Goal: Task Accomplishment & Management: Use online tool/utility

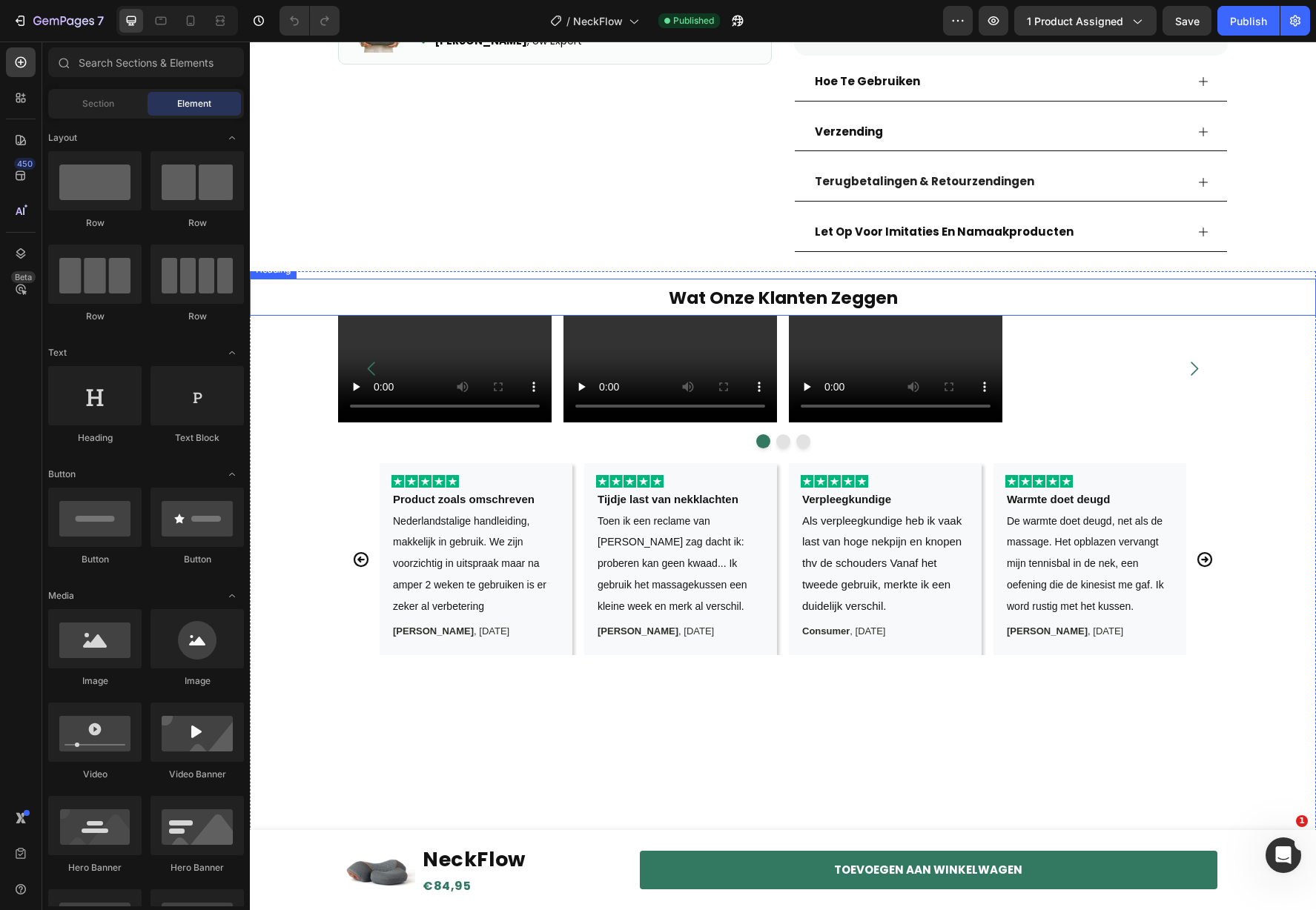
scroll to position [779, 0]
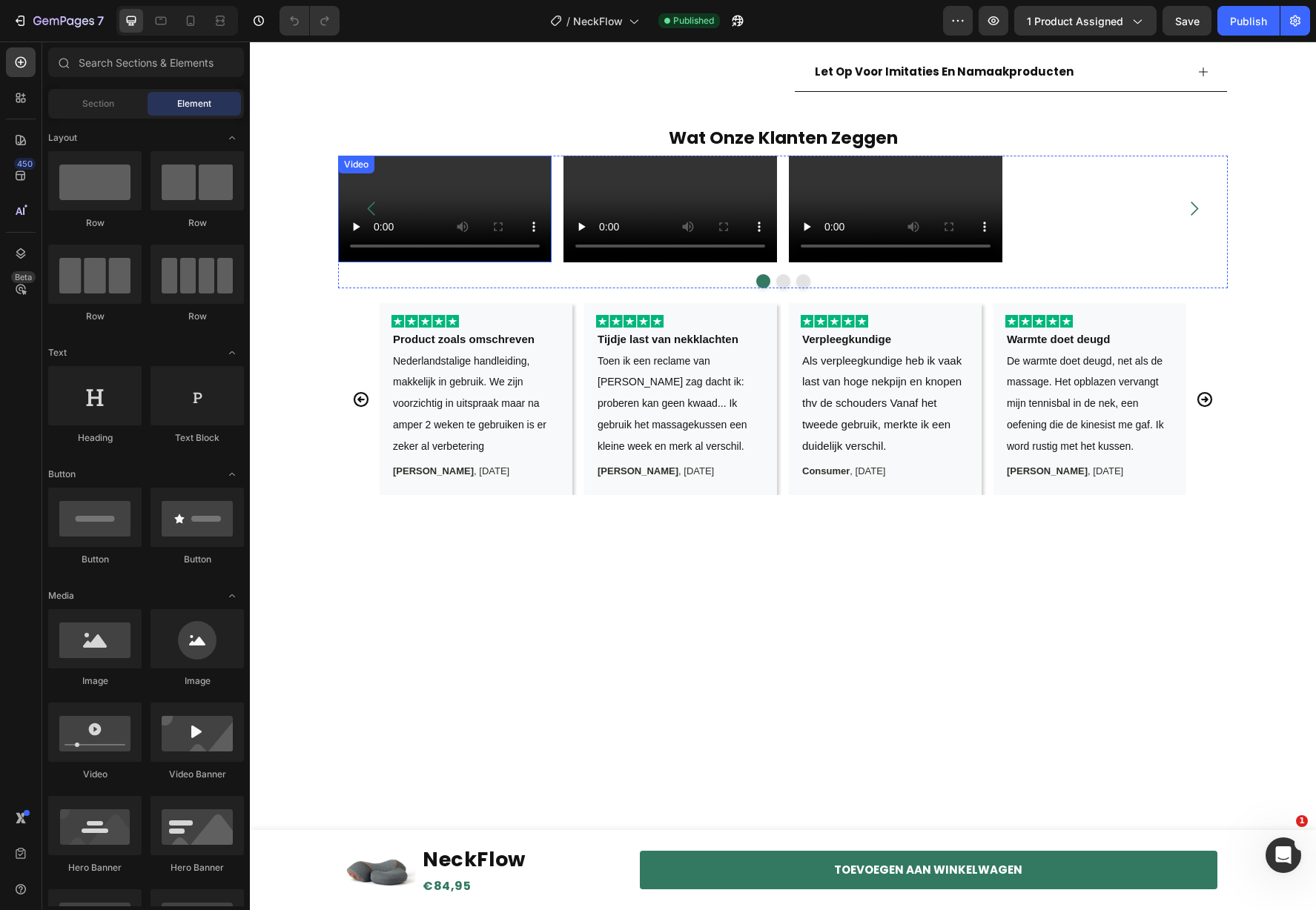
click at [462, 263] on video at bounding box center [445, 209] width 213 height 107
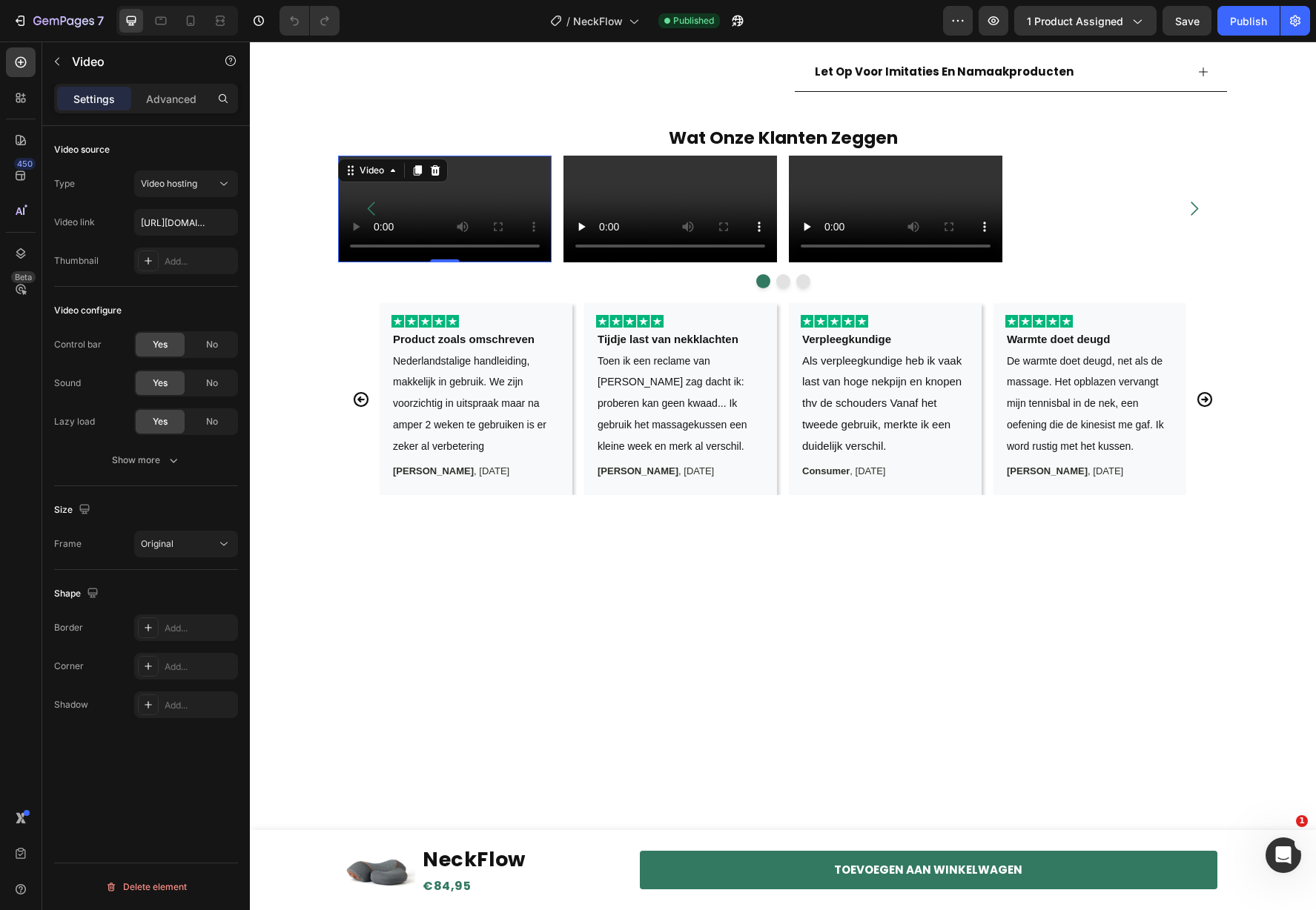
click at [448, 263] on video at bounding box center [445, 209] width 213 height 107
click at [170, 220] on input "[URL][DOMAIN_NAME]" at bounding box center [187, 222] width 104 height 27
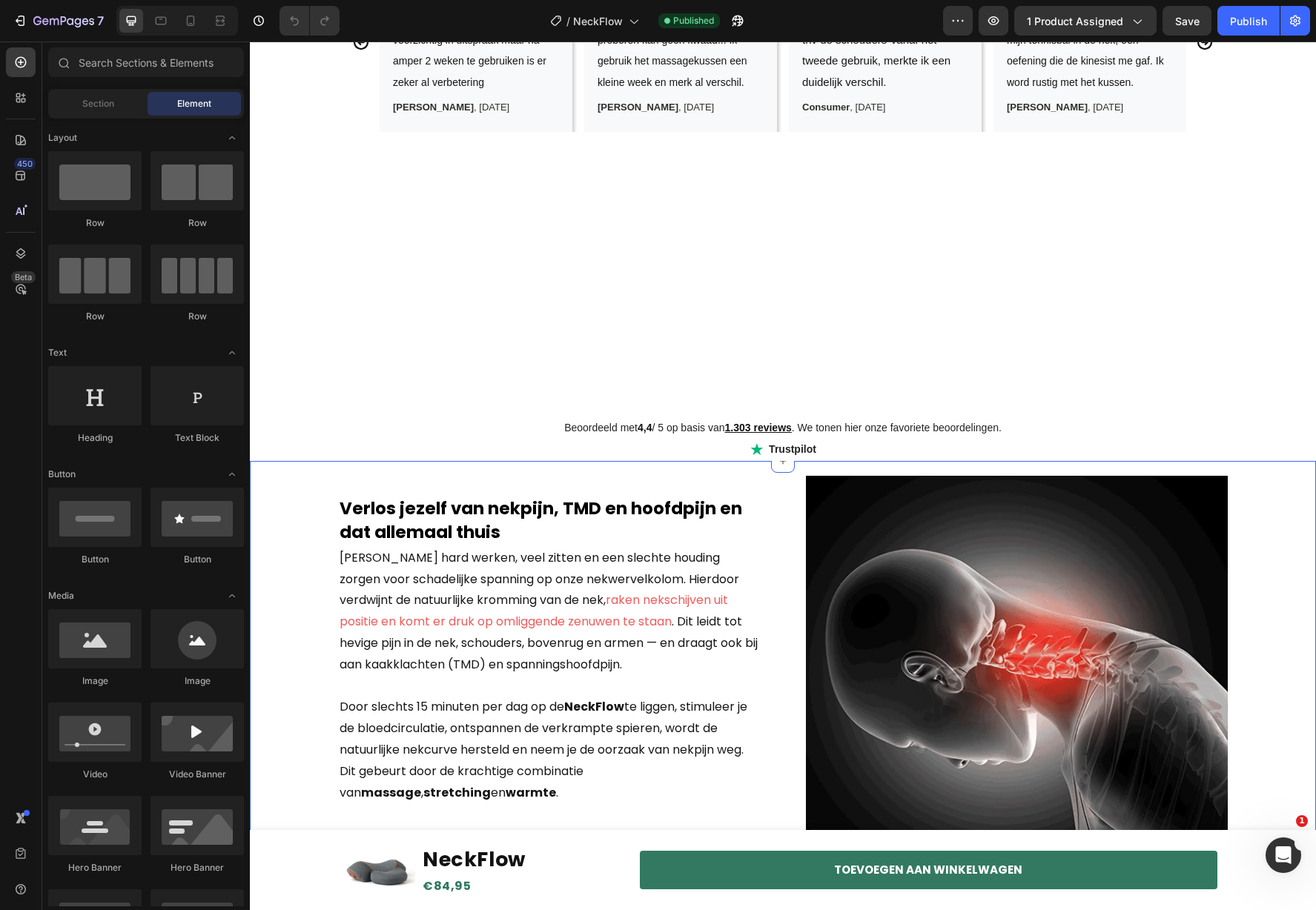
scroll to position [1263, 0]
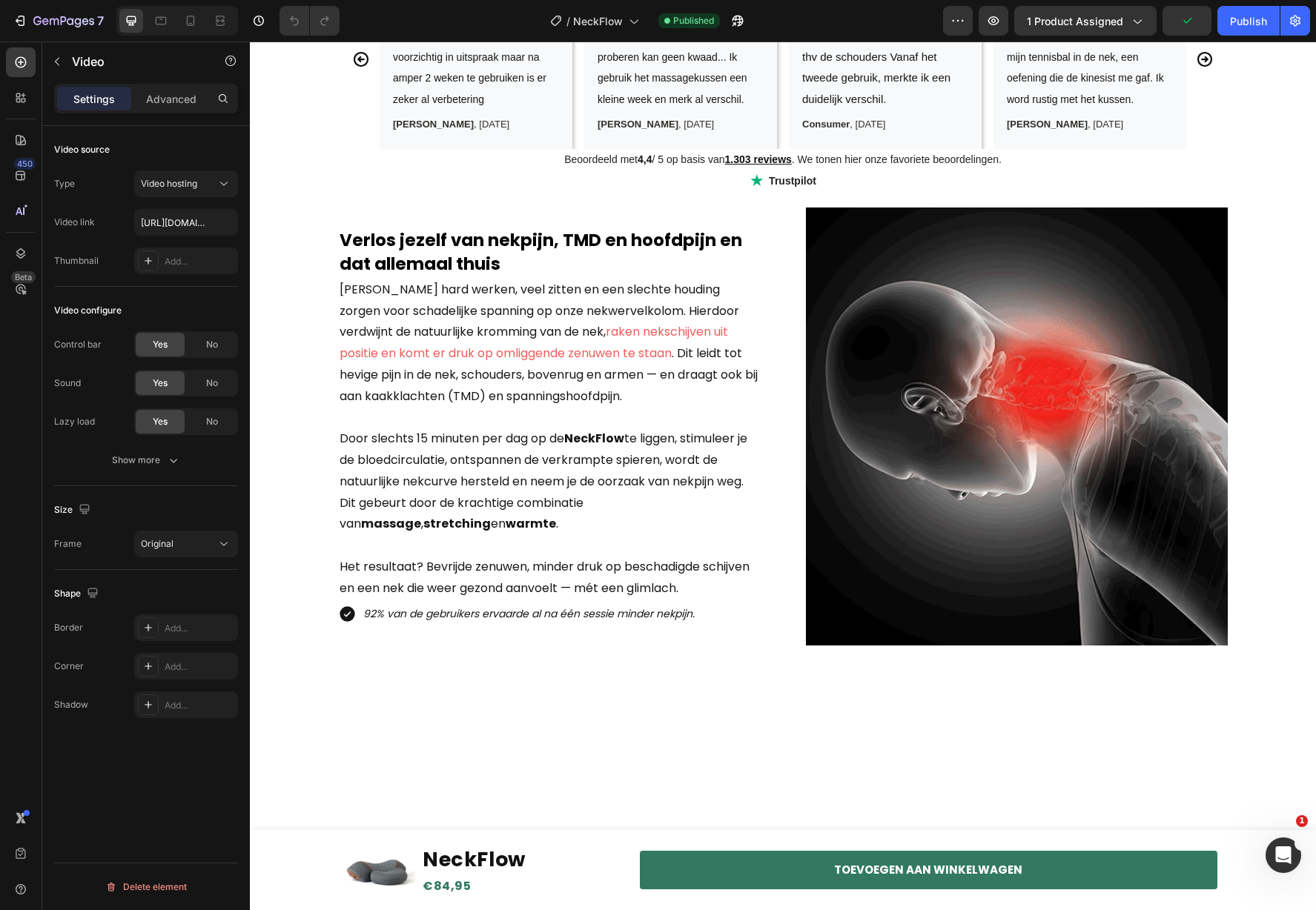
click at [168, 101] on p "Advanced" at bounding box center [171, 98] width 50 height 16
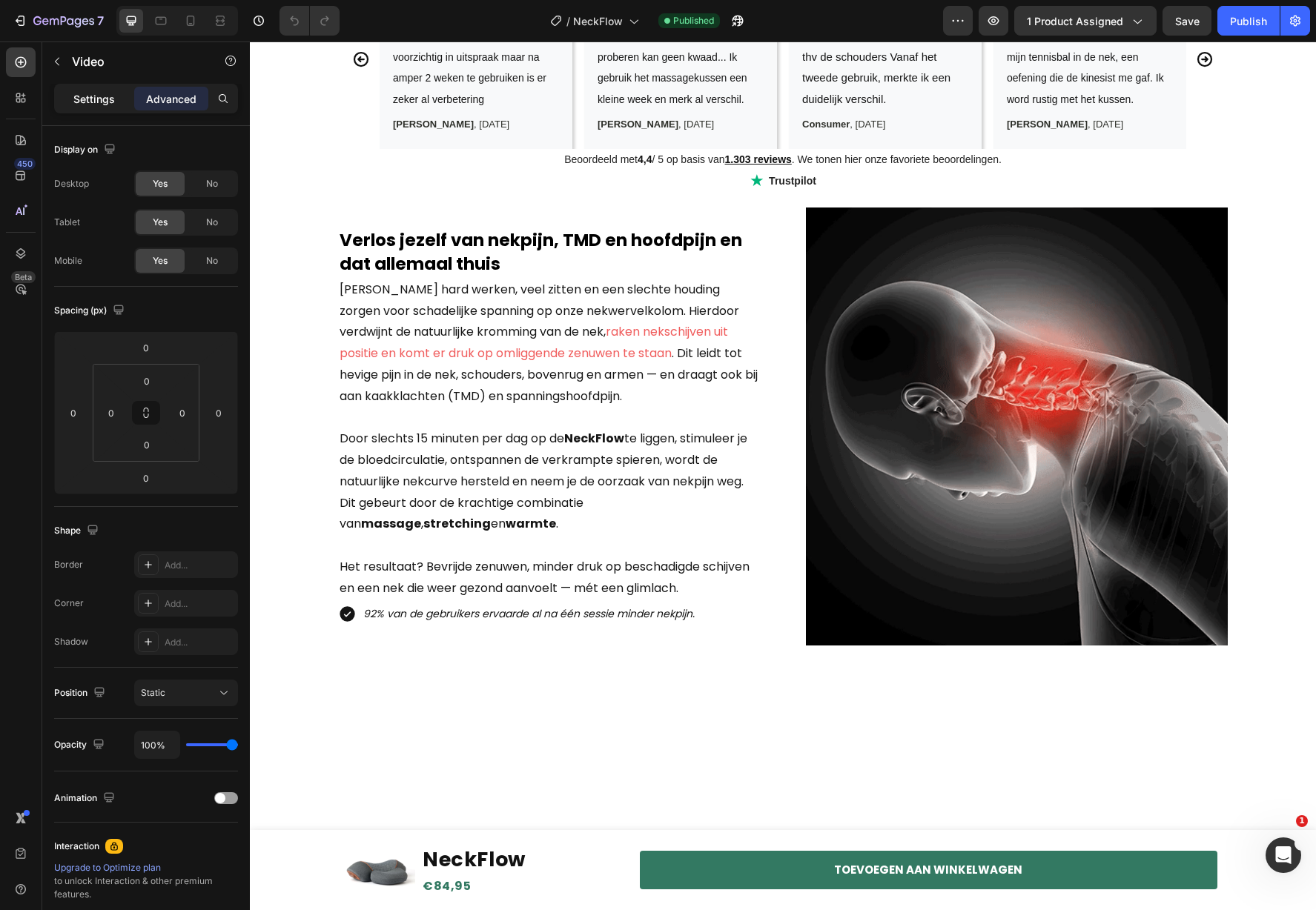
click at [88, 101] on p "Settings" at bounding box center [94, 98] width 42 height 16
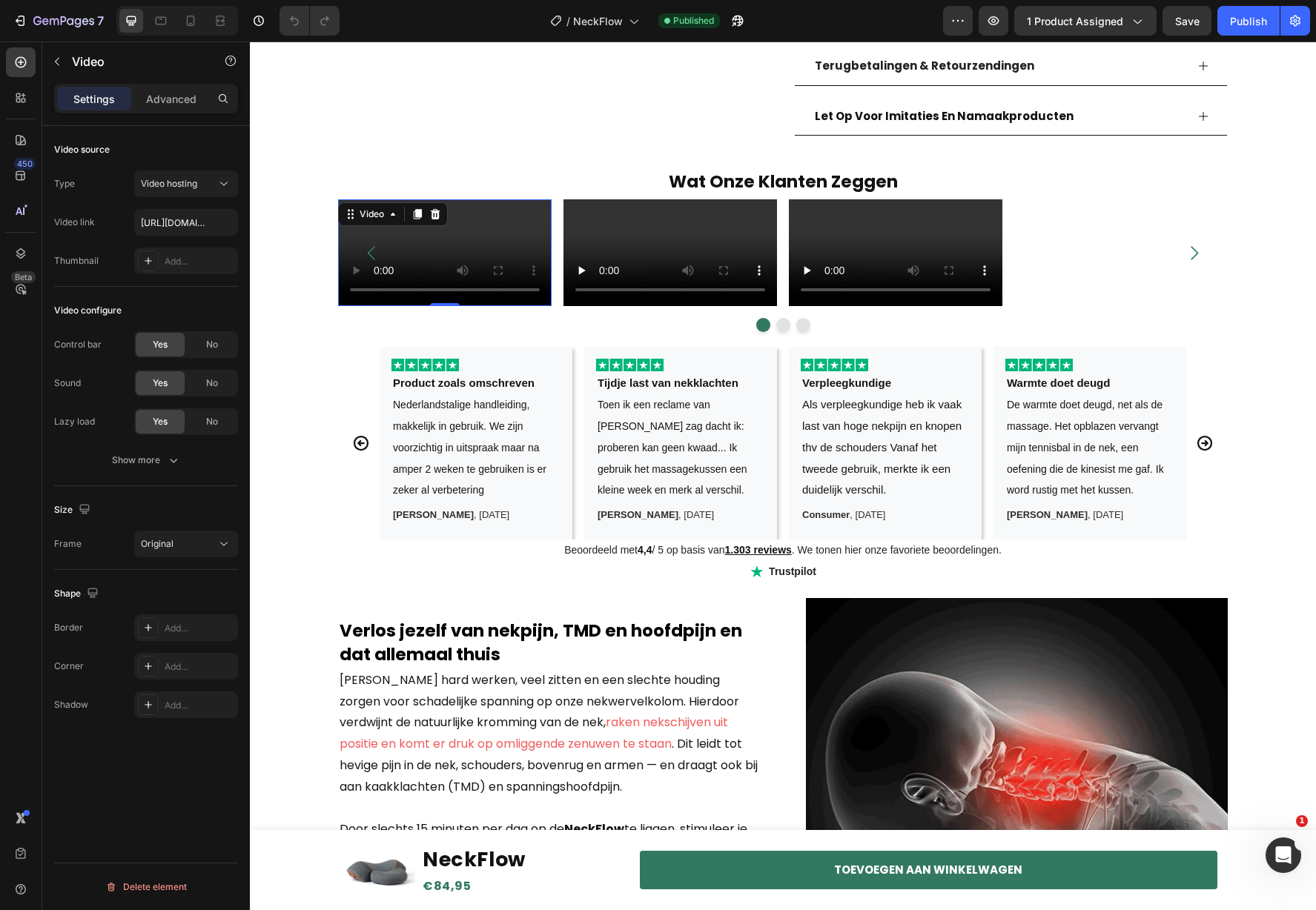
scroll to position [871, 0]
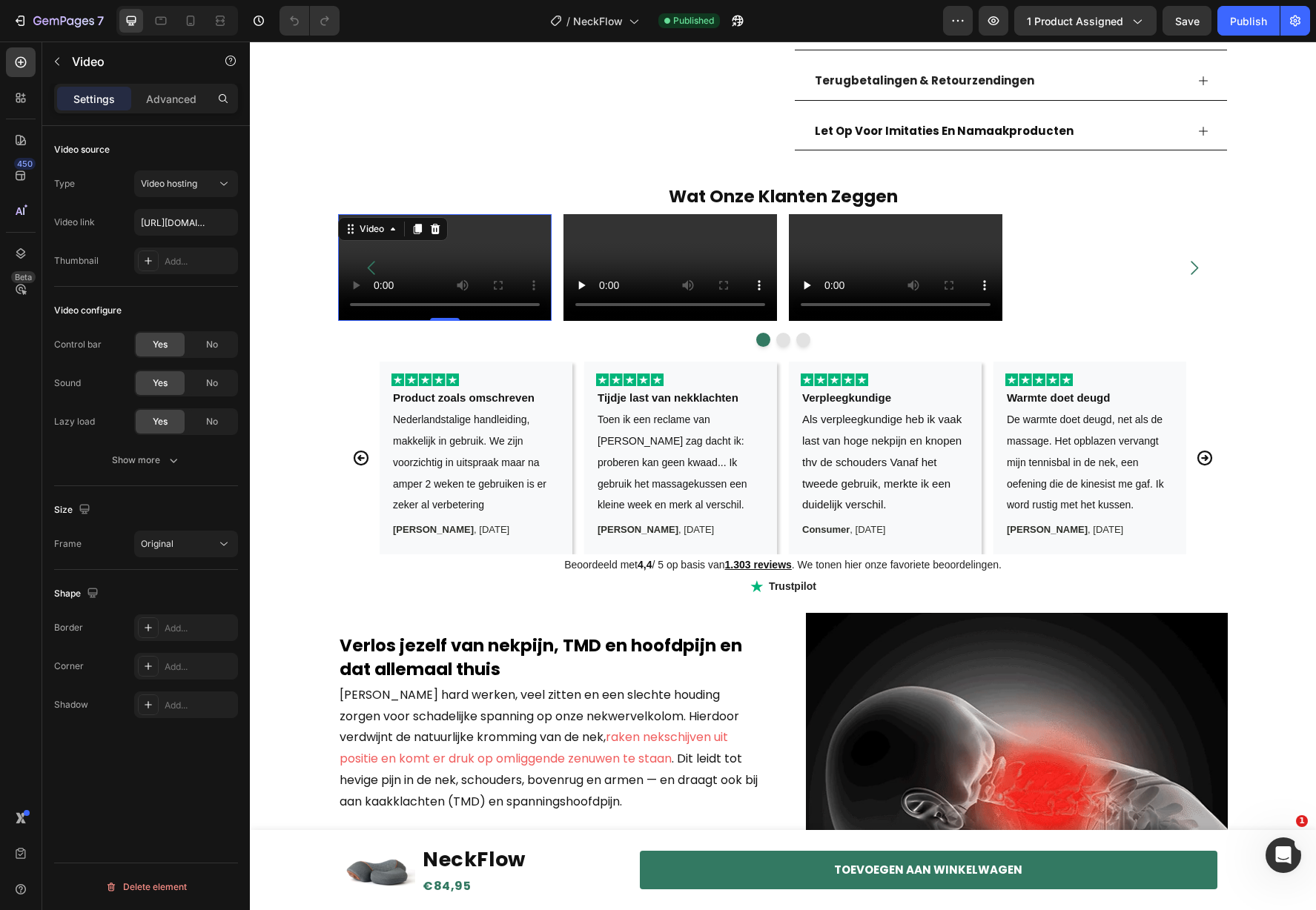
click at [433, 301] on video at bounding box center [445, 267] width 213 height 107
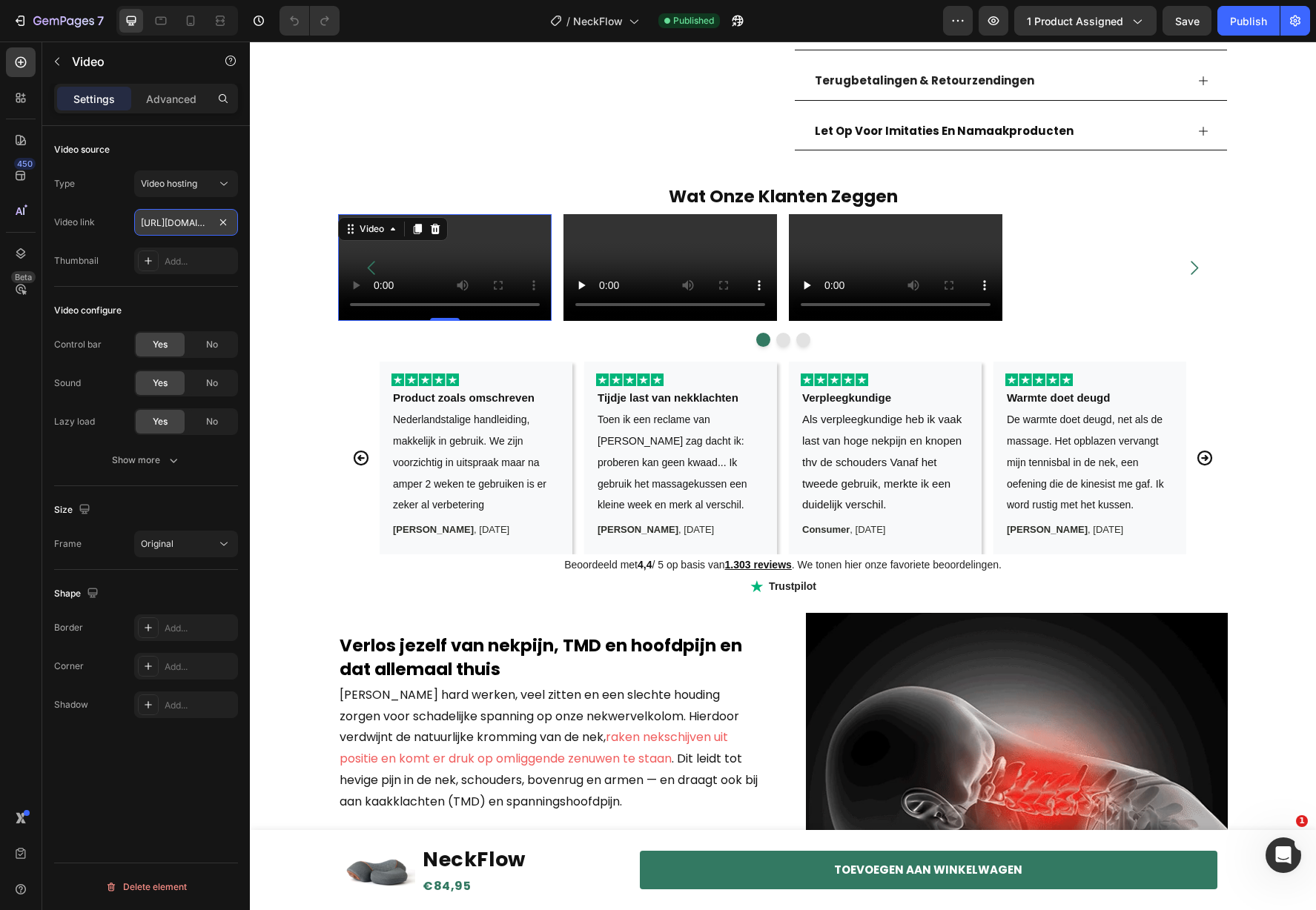
click at [194, 219] on input "[URL][DOMAIN_NAME]" at bounding box center [187, 222] width 104 height 27
type input "https://cdn.shopify.com/videos/c/o/v/e92742bf1e48484bb6d4ae0c91ebb1b9.mp4"
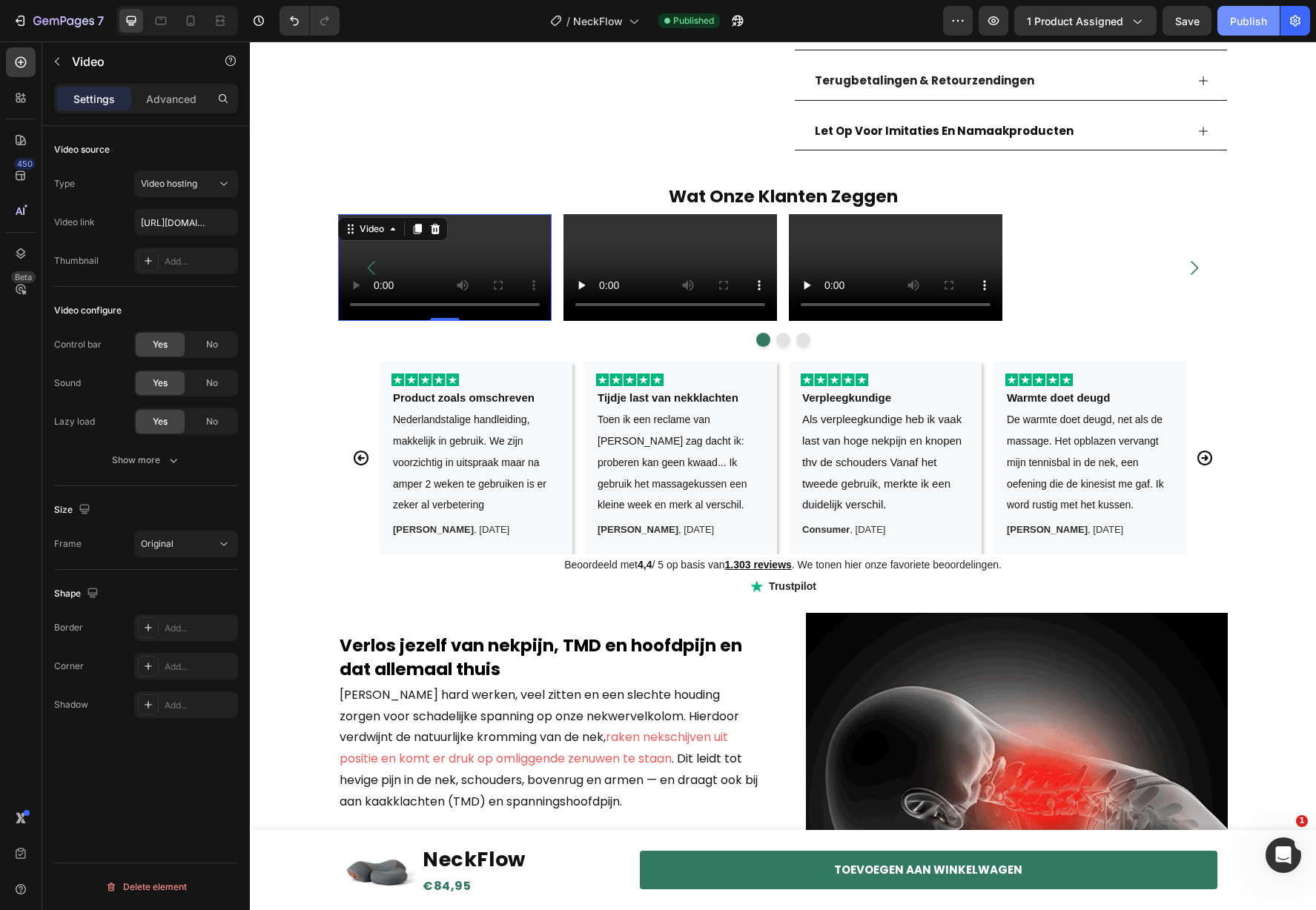
click at [1257, 17] on div "Publish" at bounding box center [1248, 20] width 37 height 16
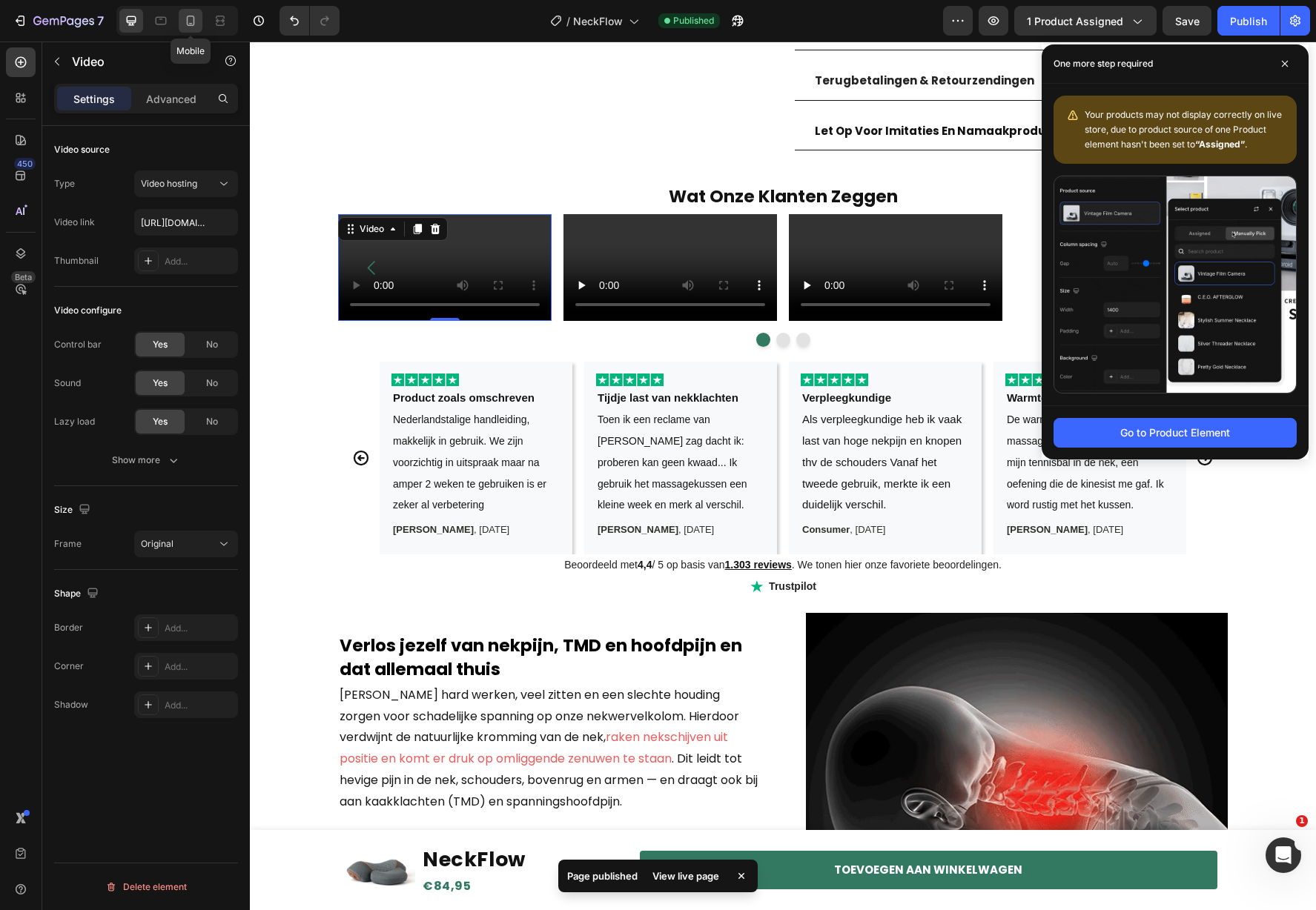
click at [194, 20] on icon at bounding box center [190, 20] width 15 height 15
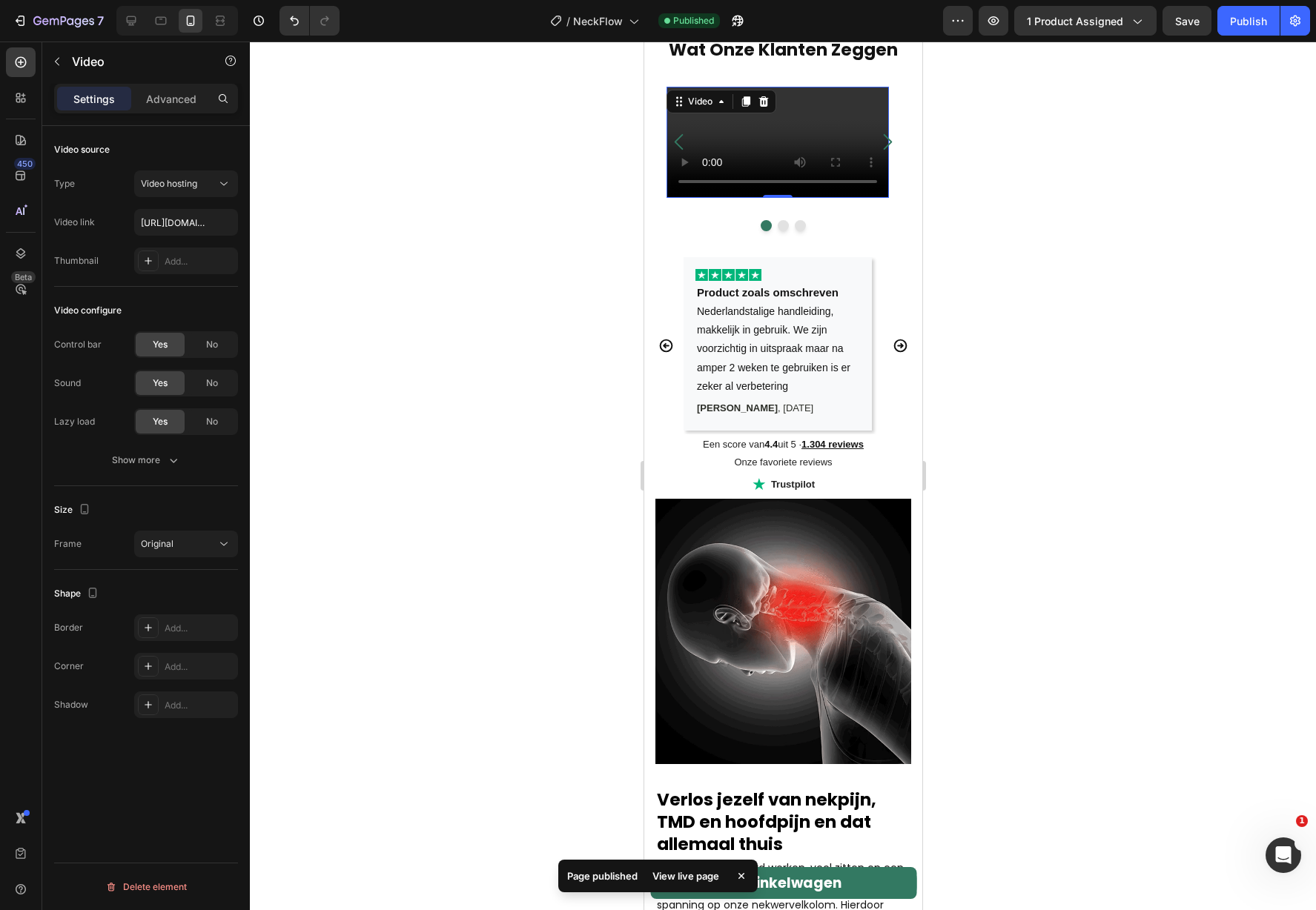
scroll to position [1531, 0]
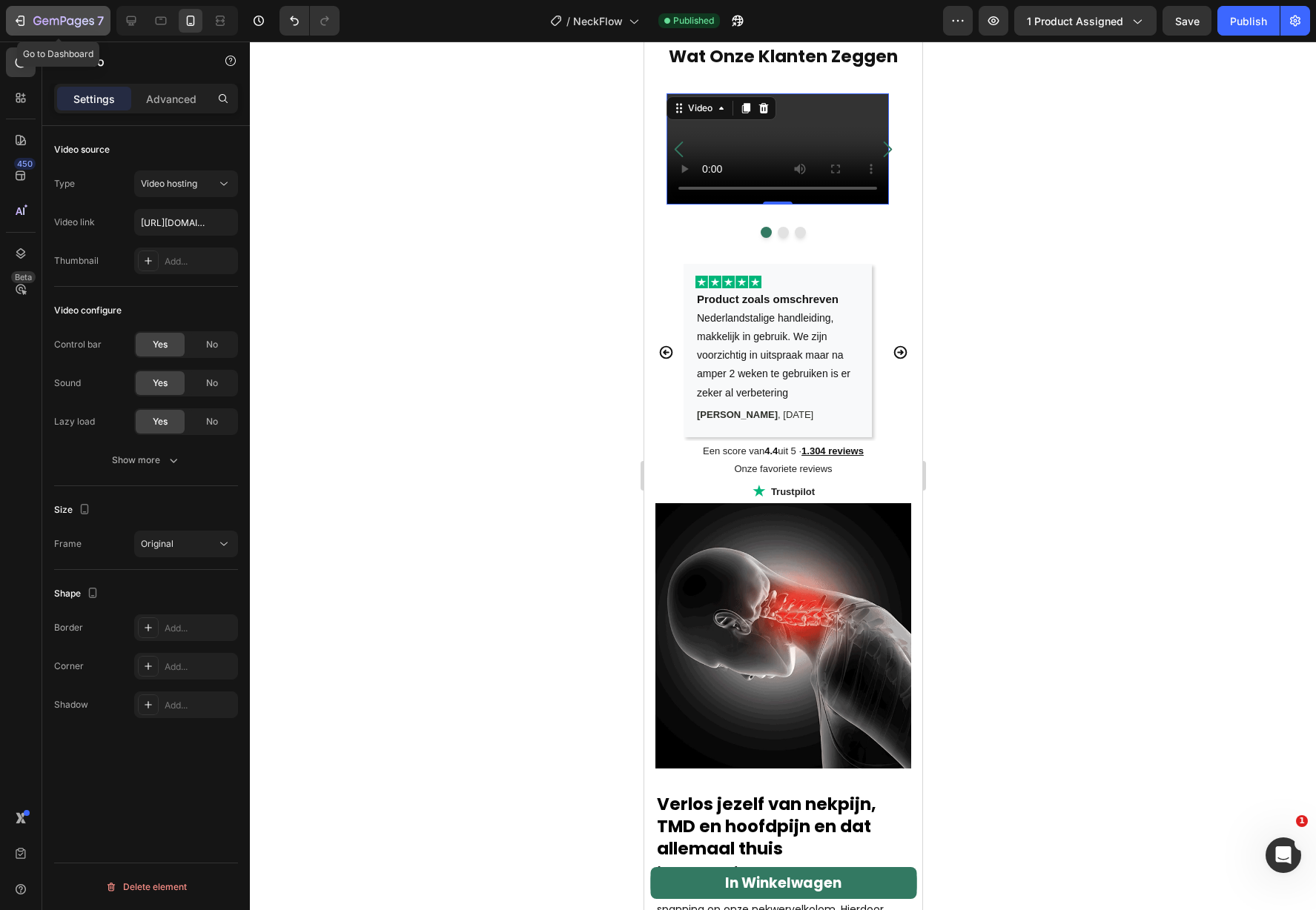
click at [24, 17] on icon "button" at bounding box center [21, 20] width 6 height 10
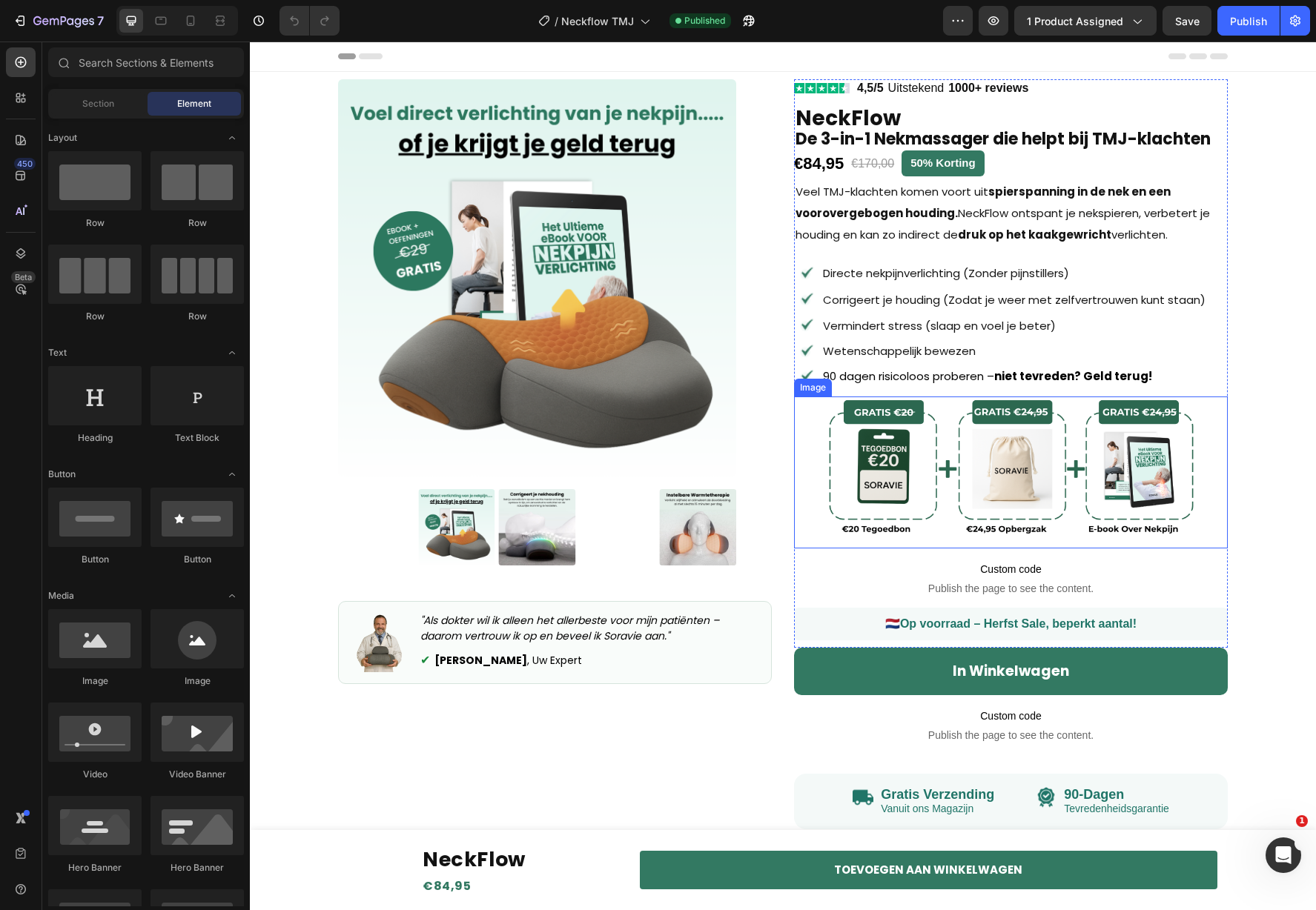
scroll to position [717, 0]
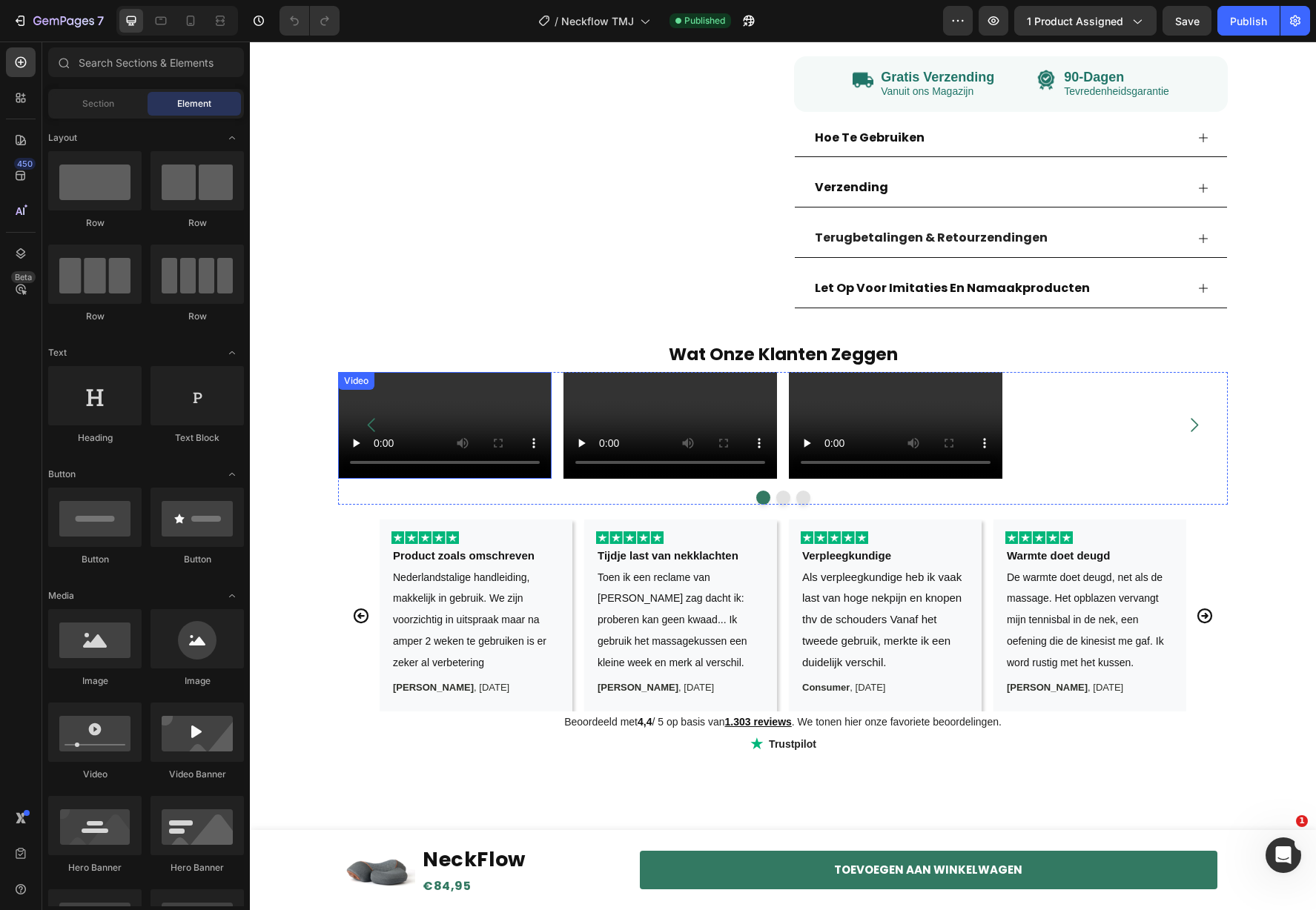
click at [474, 479] on video at bounding box center [445, 425] width 213 height 107
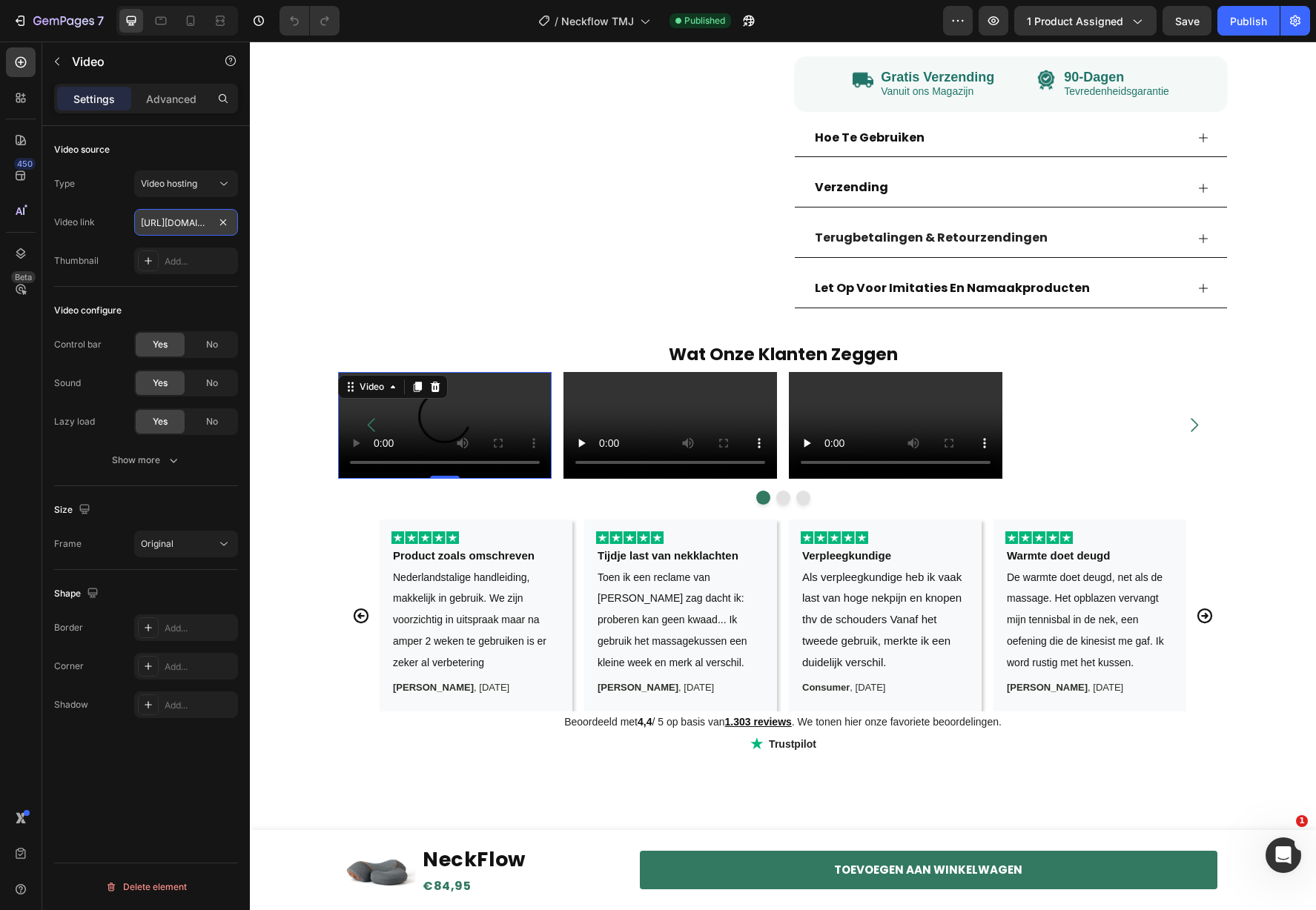
click at [161, 213] on input "[URL][DOMAIN_NAME]" at bounding box center [187, 222] width 104 height 27
type input "https://cdn.shopify.com/videos/c/o/v/e92742bf1e48484bb6d4ae0c91ebb1b9.mp4"
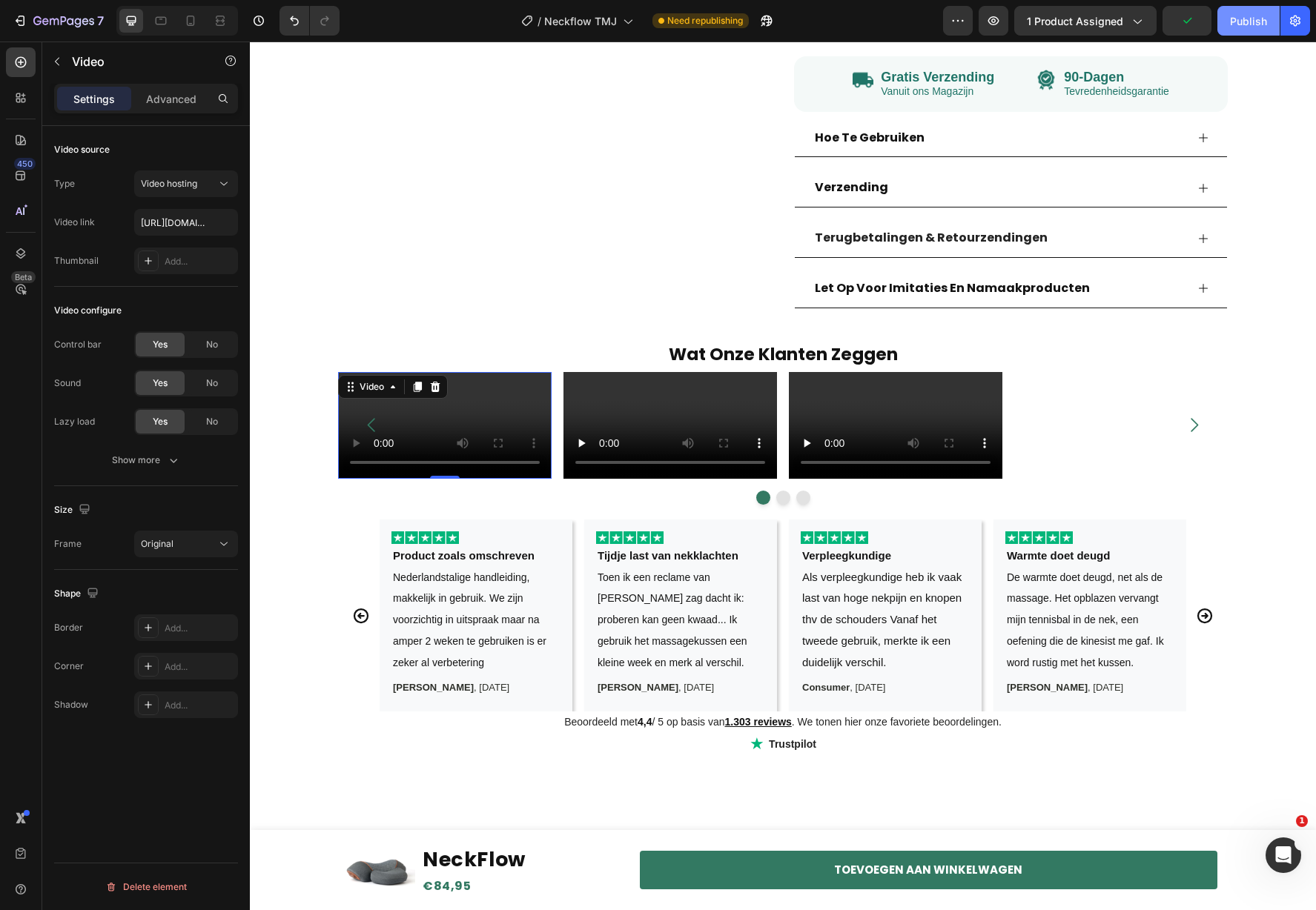
click at [1248, 19] on div "Publish" at bounding box center [1248, 20] width 37 height 16
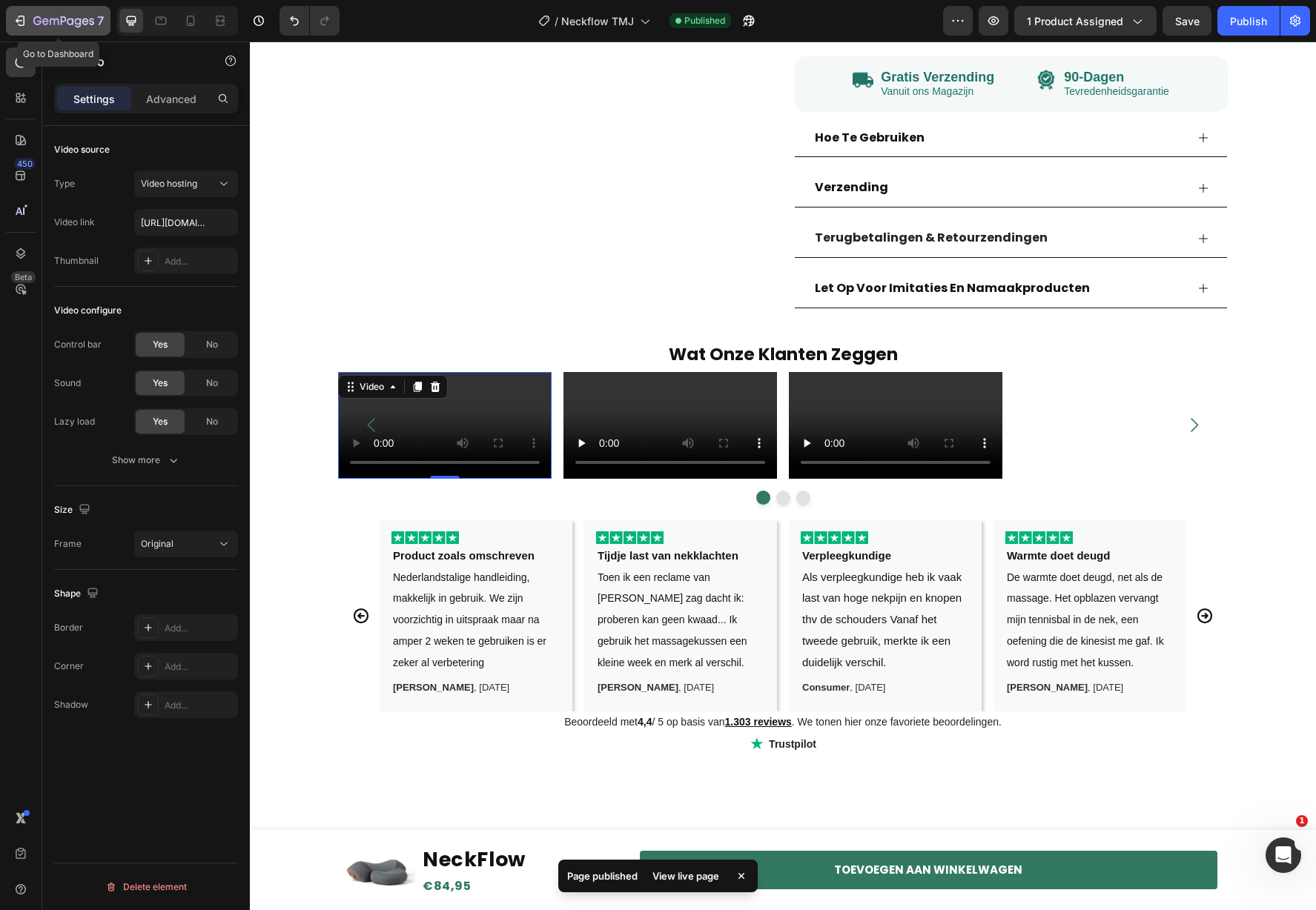
click at [28, 15] on div "7" at bounding box center [58, 20] width 91 height 18
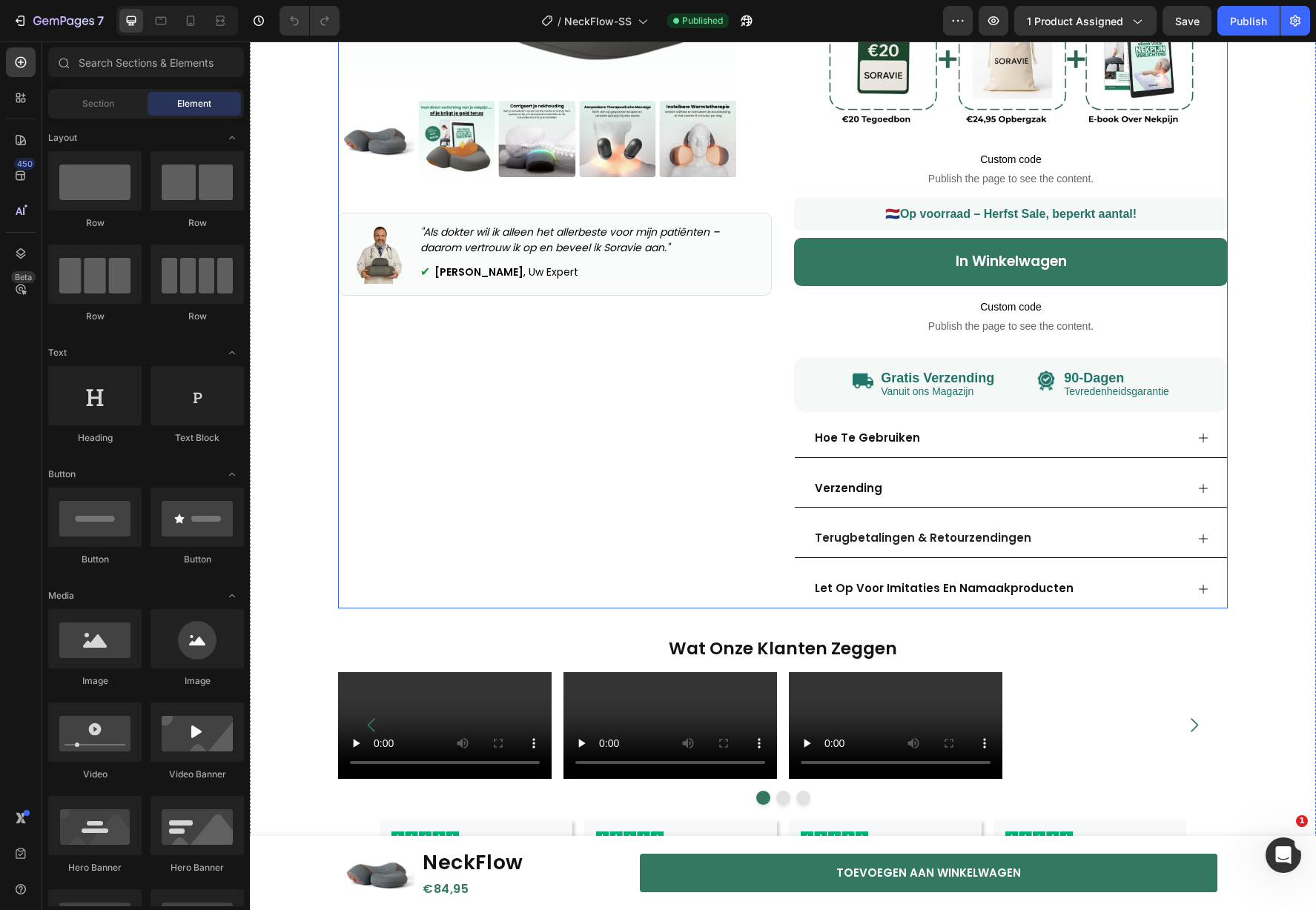
scroll to position [396, 0]
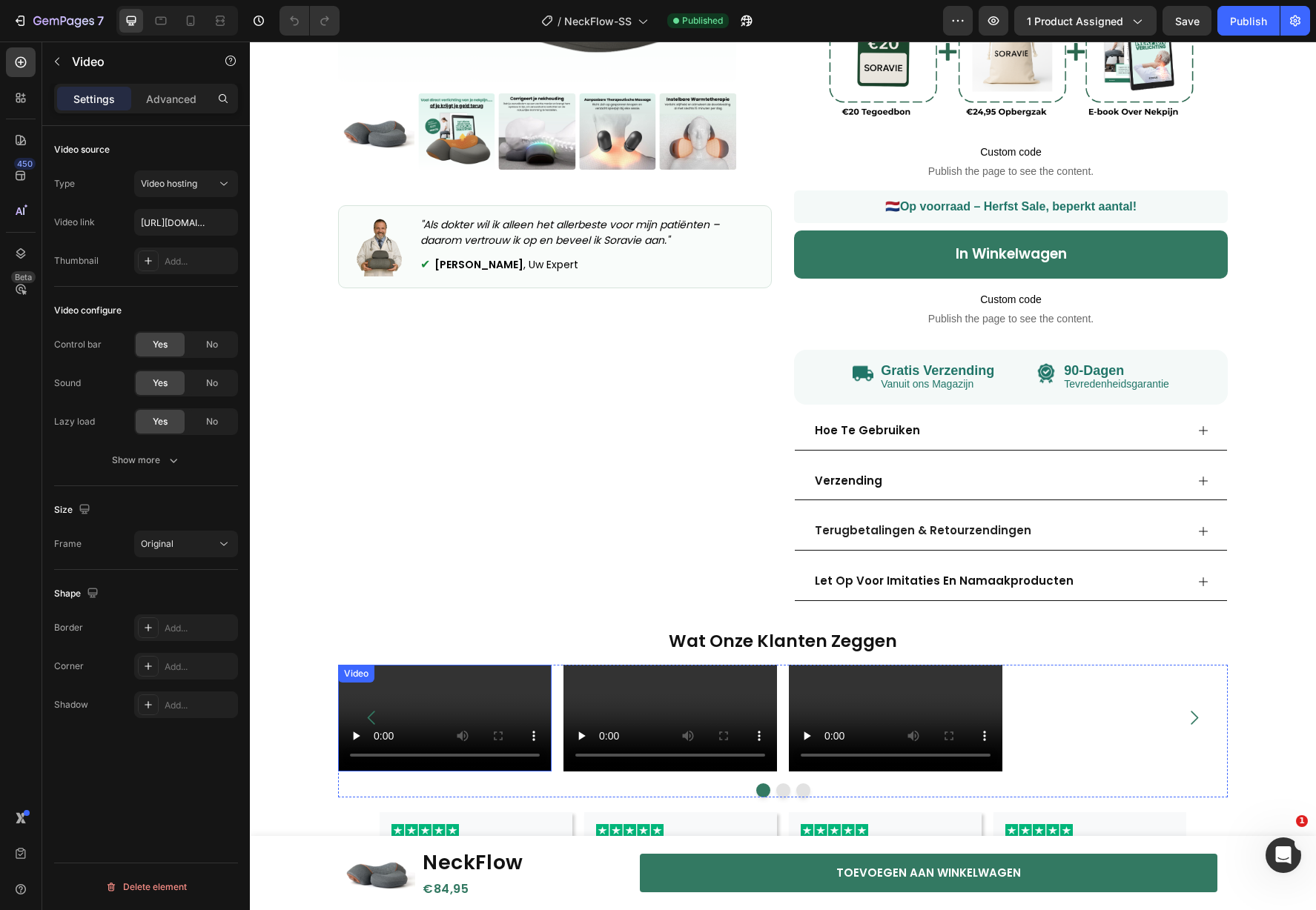
click at [417, 743] on video at bounding box center [445, 718] width 213 height 107
click at [172, 227] on input "[URL][DOMAIN_NAME]" at bounding box center [187, 222] width 104 height 27
type input "https://cdn.shopify.com/videos/c/o/v/e92742bf1e48484bb6d4ae0c91ebb1b9.mp4"
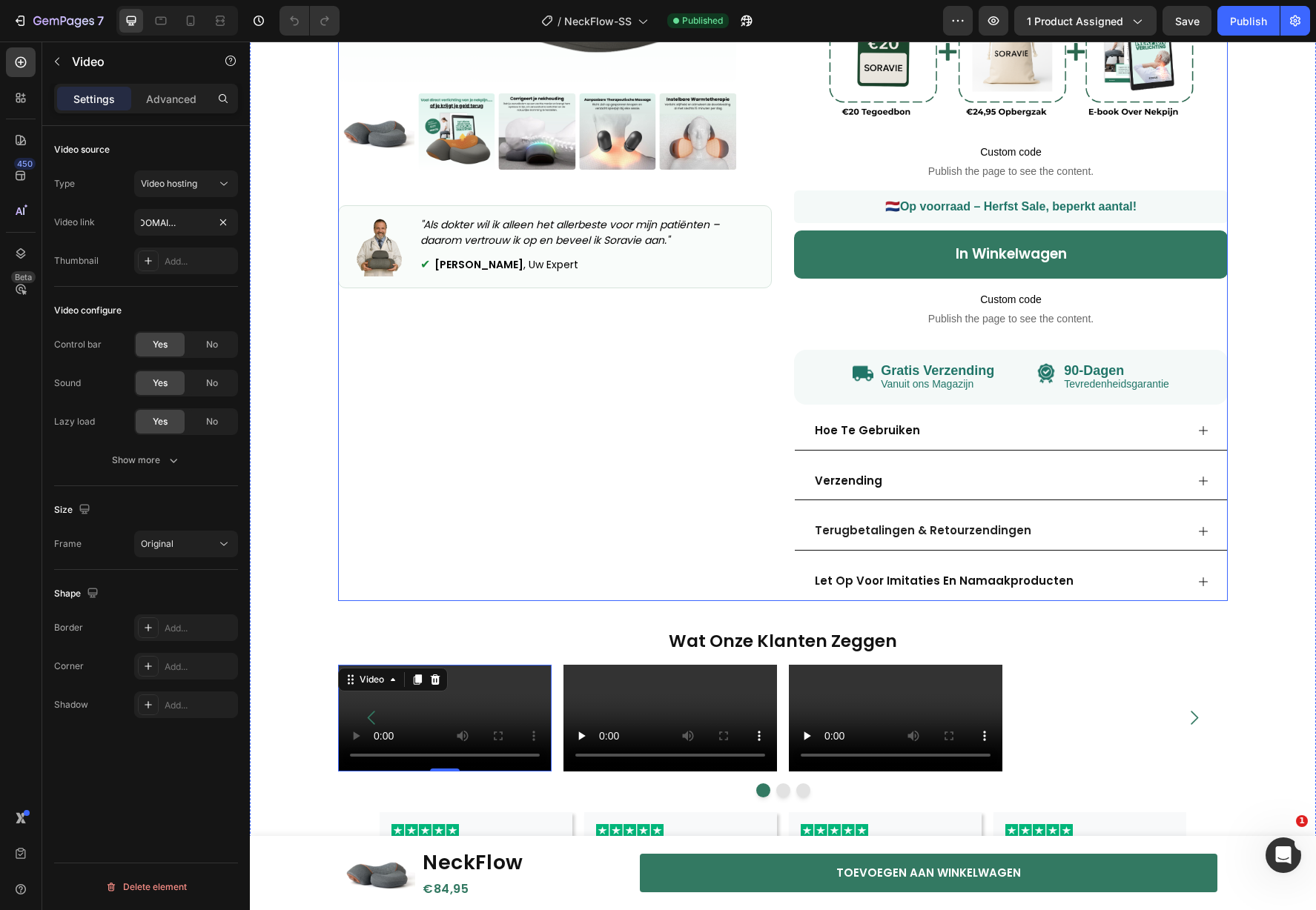
click at [551, 449] on div "Product Images "Als dokter wil ik alleen het allerbeste voor mijn patiënten – d…" at bounding box center [554, 142] width 433 height 917
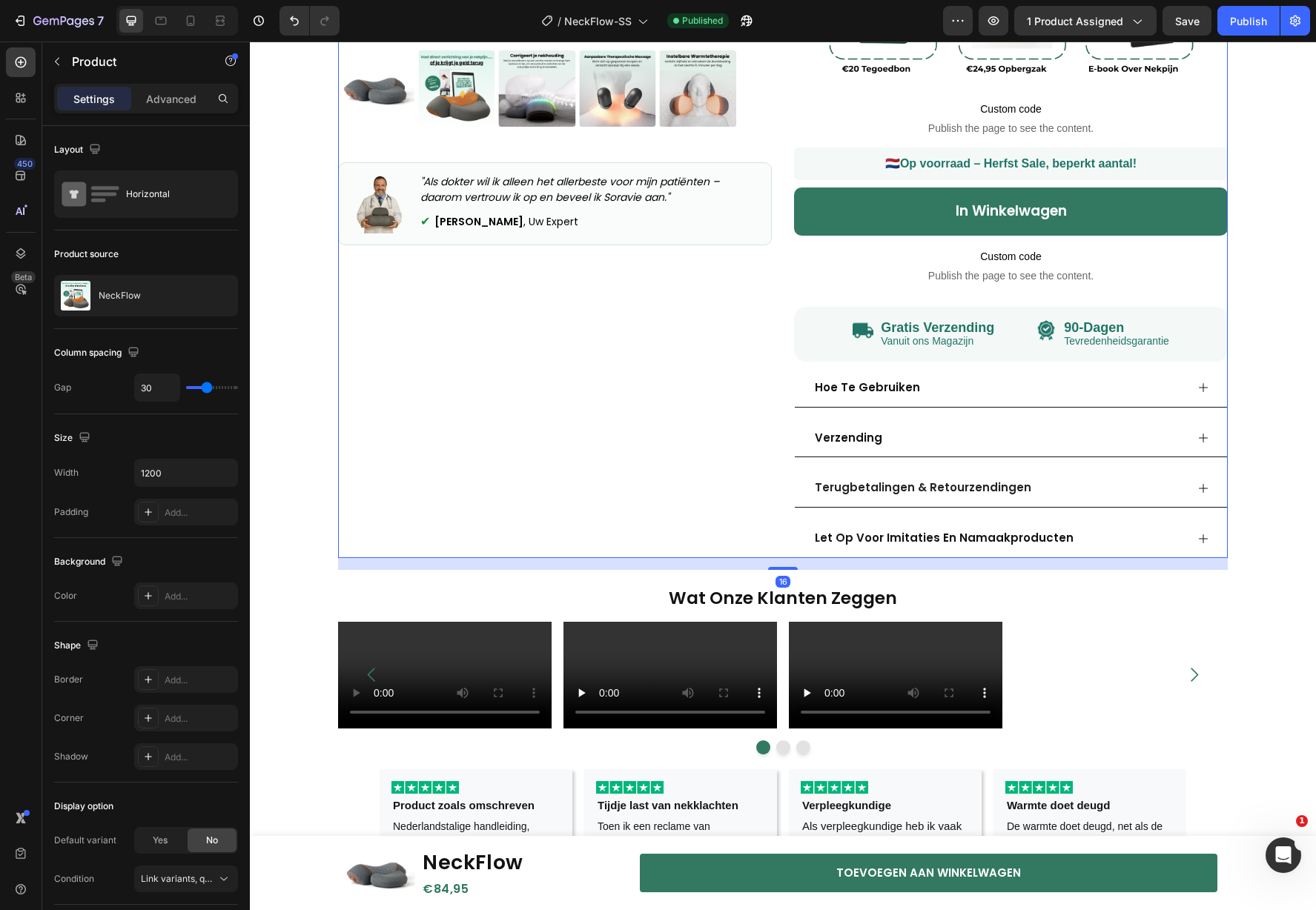
scroll to position [680, 0]
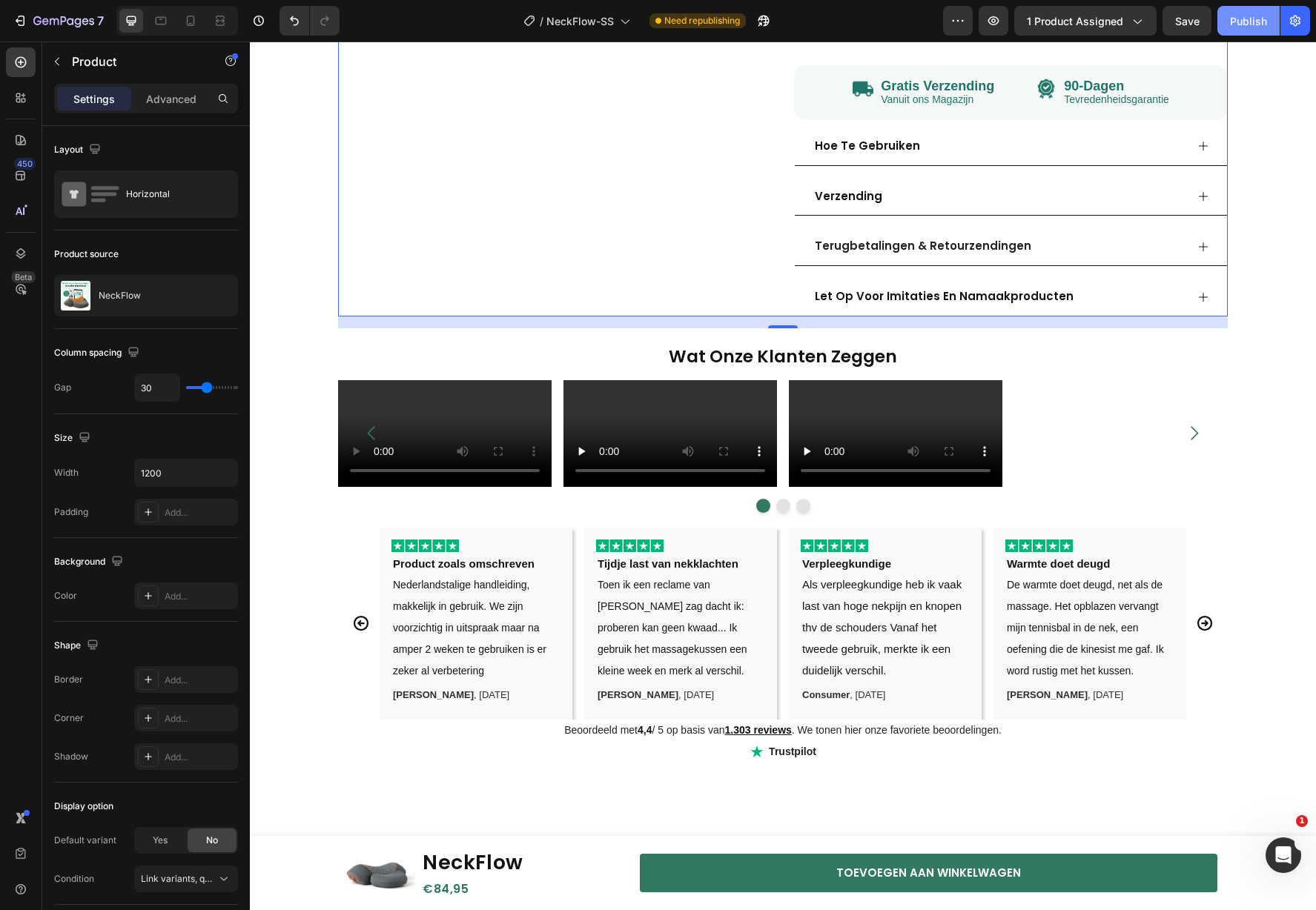
click at [1267, 19] on div "Publish" at bounding box center [1248, 20] width 37 height 16
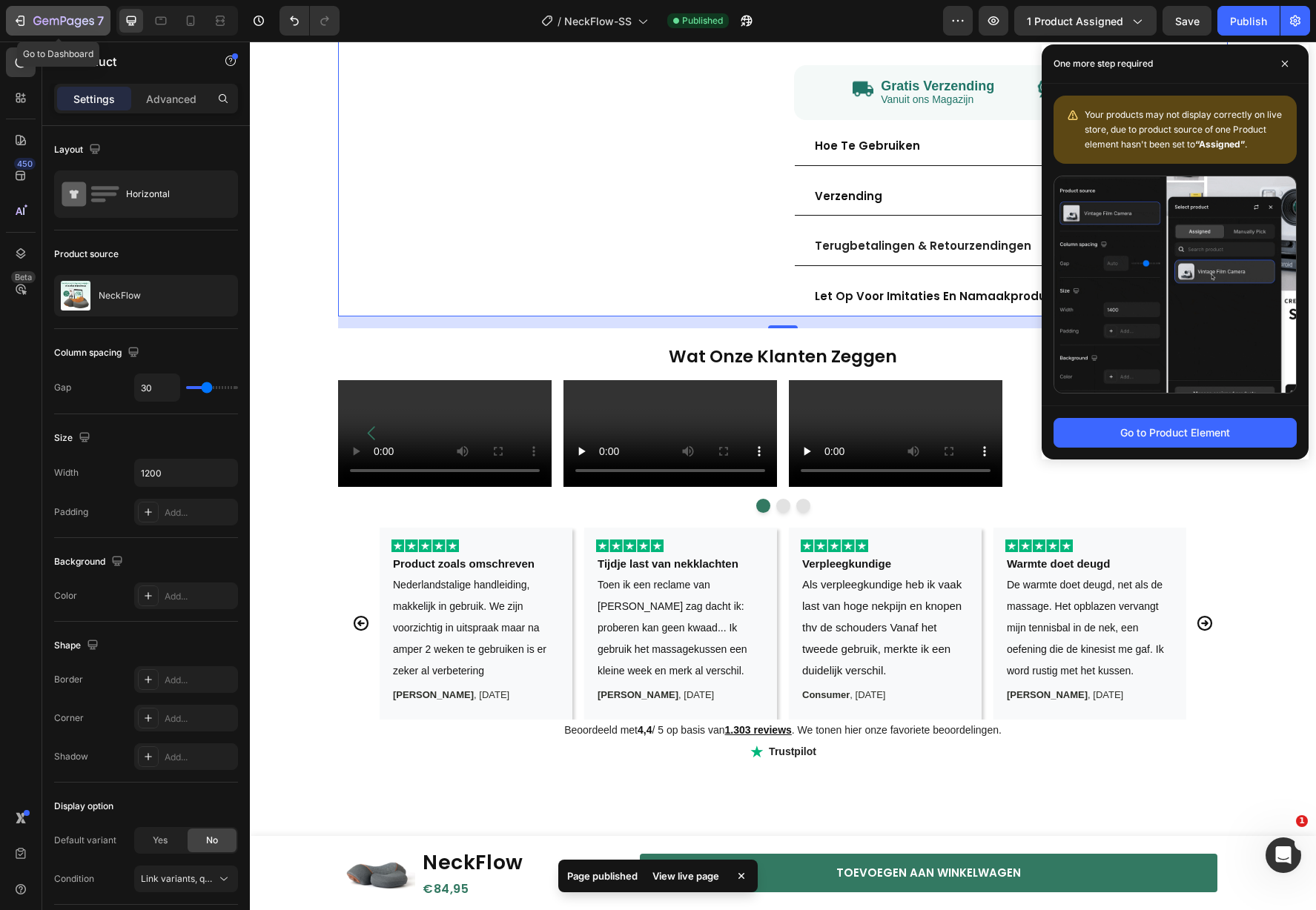
click at [31, 21] on div "7" at bounding box center [58, 20] width 91 height 18
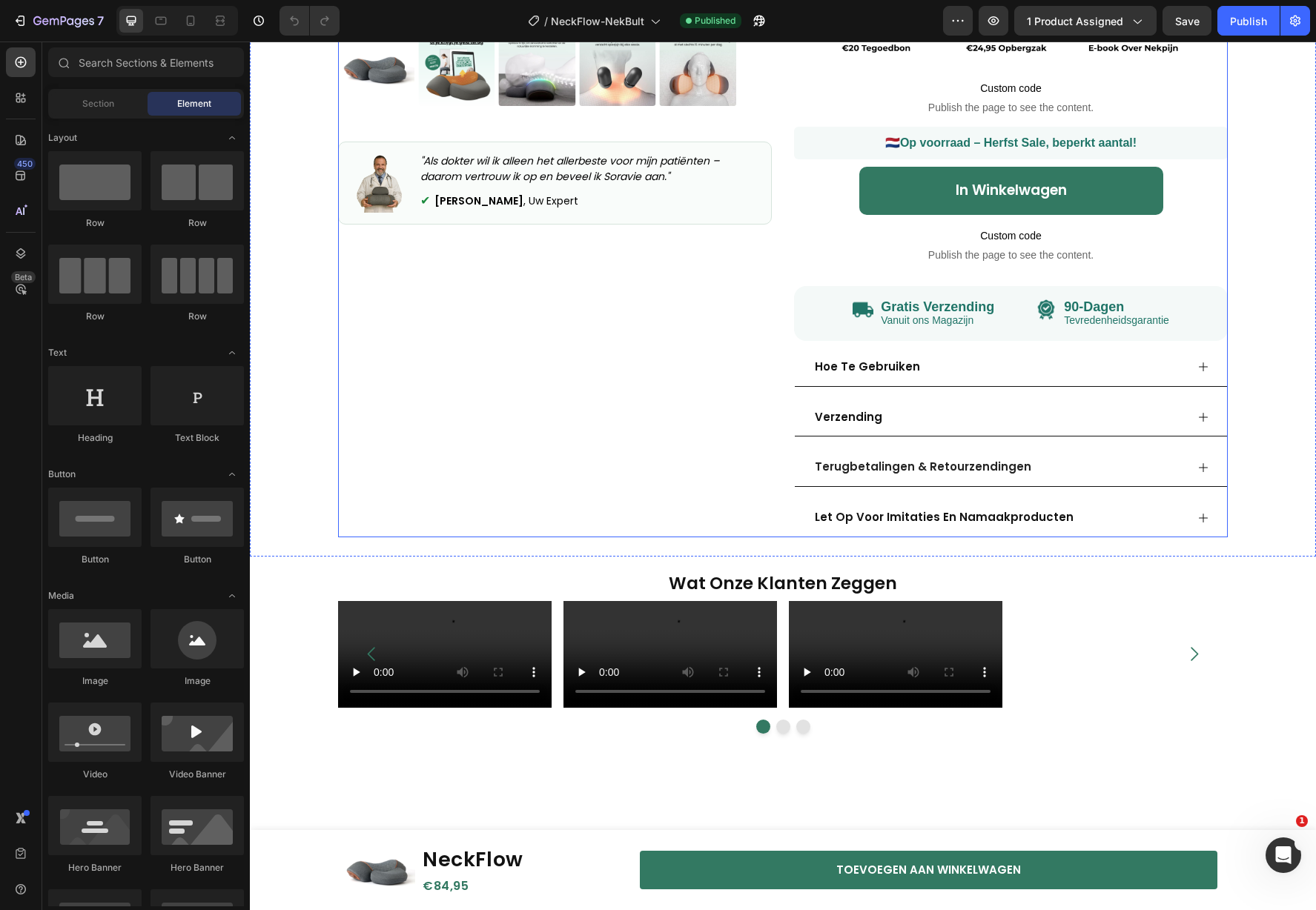
scroll to position [473, 0]
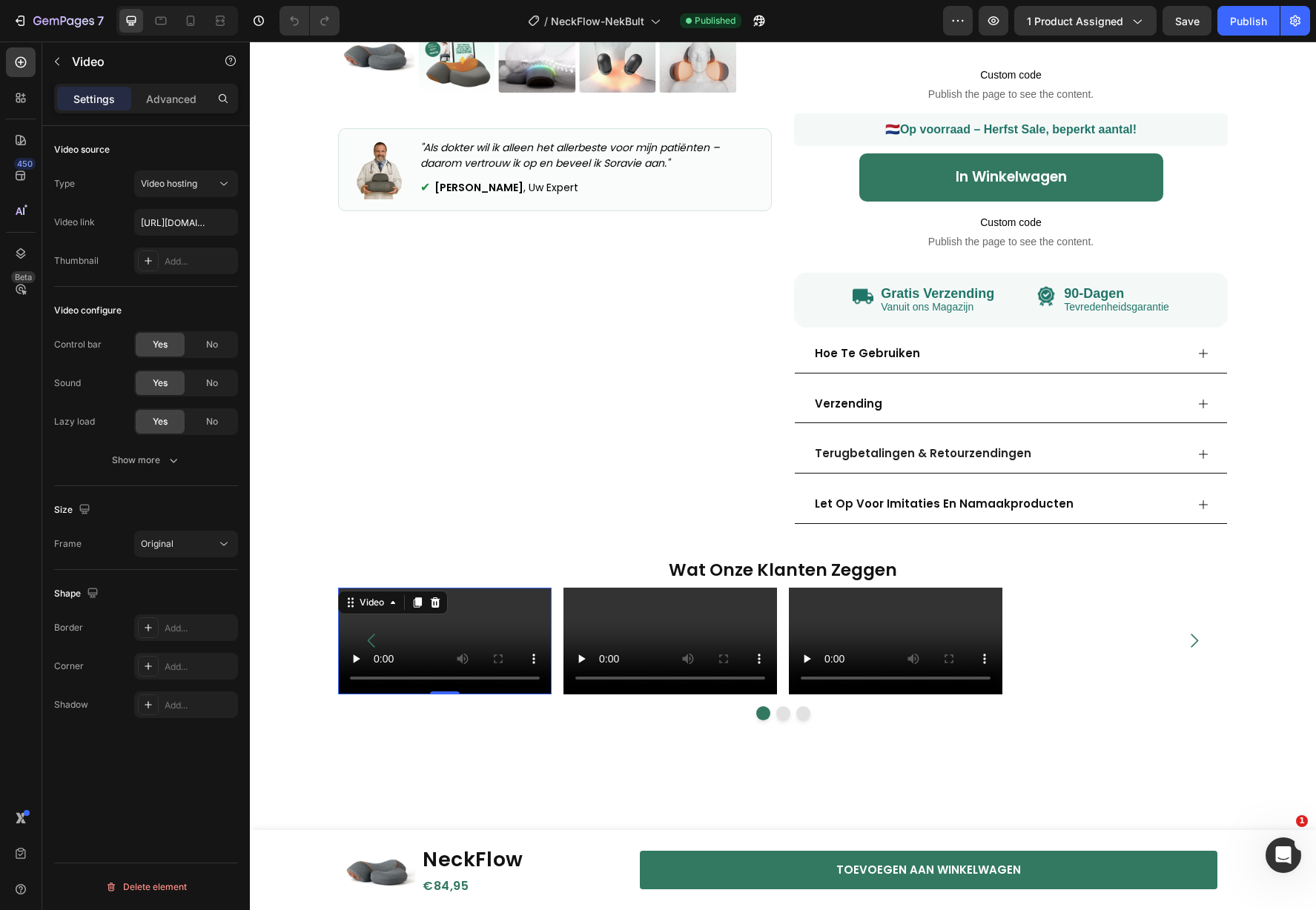
click at [452, 673] on video at bounding box center [445, 641] width 213 height 107
click at [171, 224] on input "[URL][DOMAIN_NAME]" at bounding box center [187, 222] width 104 height 27
type input "[URL][DOMAIN_NAME]"
click at [1232, 23] on div "Publish" at bounding box center [1248, 20] width 37 height 16
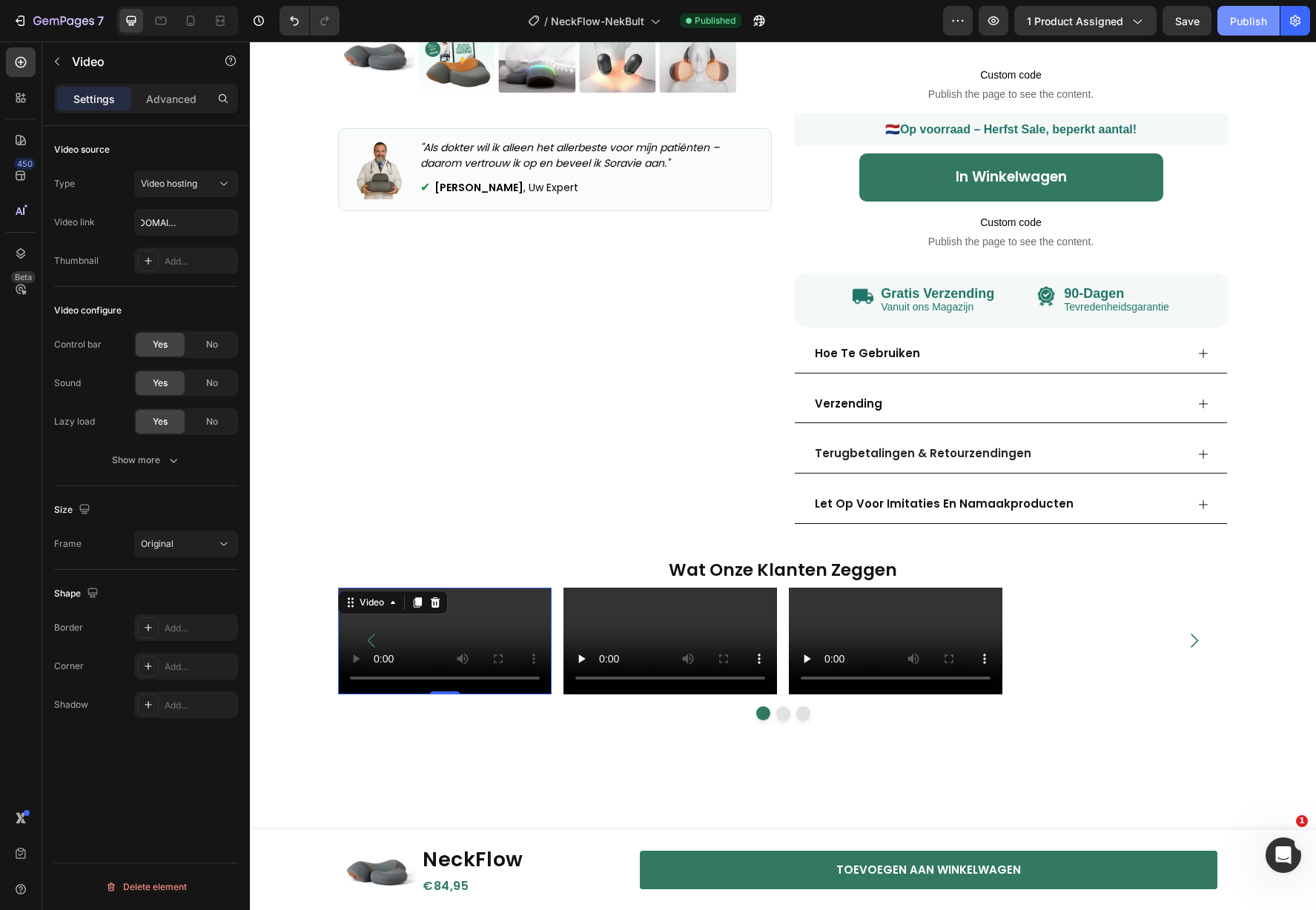
scroll to position [0, 0]
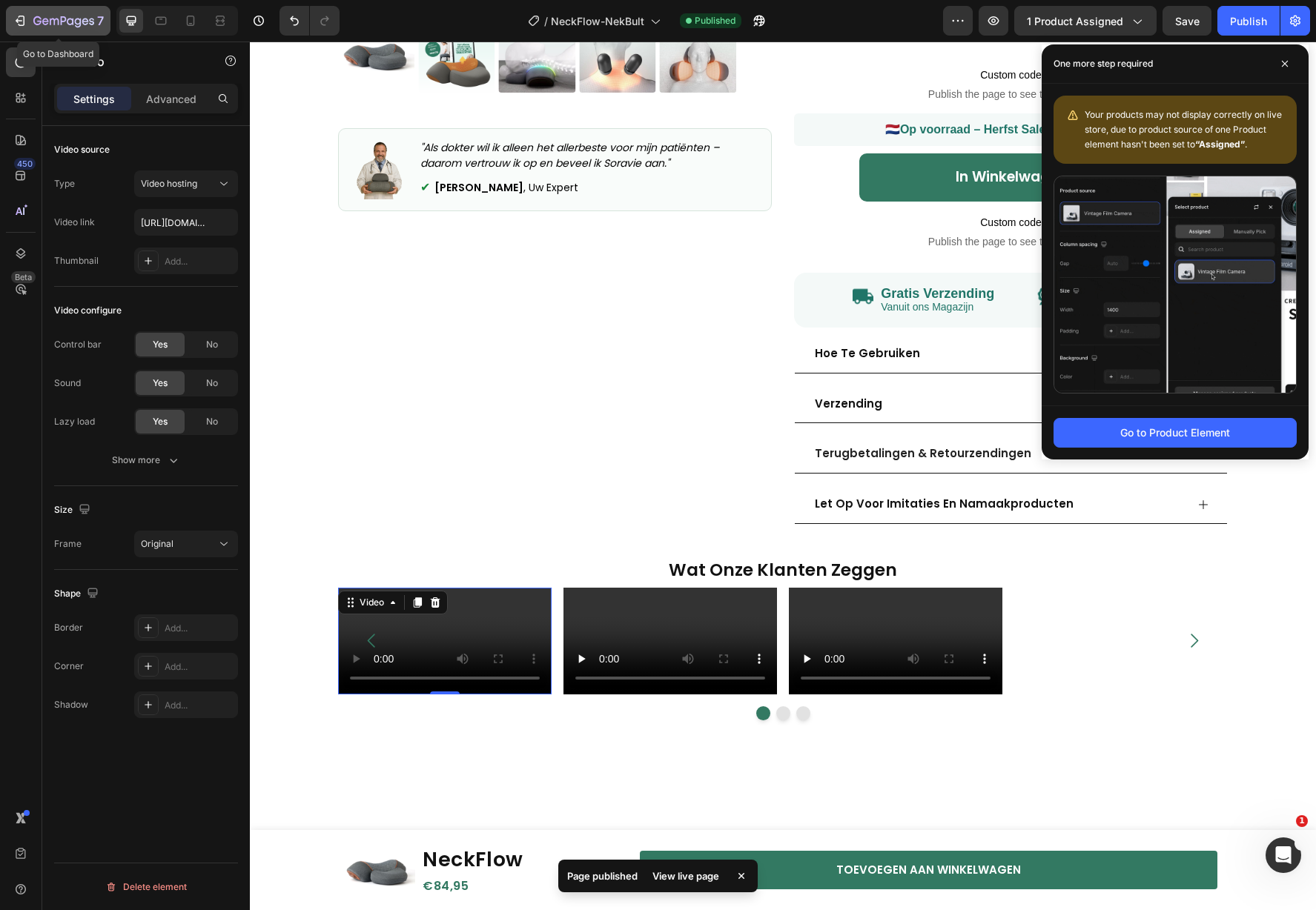
click at [34, 14] on div "7" at bounding box center [69, 20] width 71 height 18
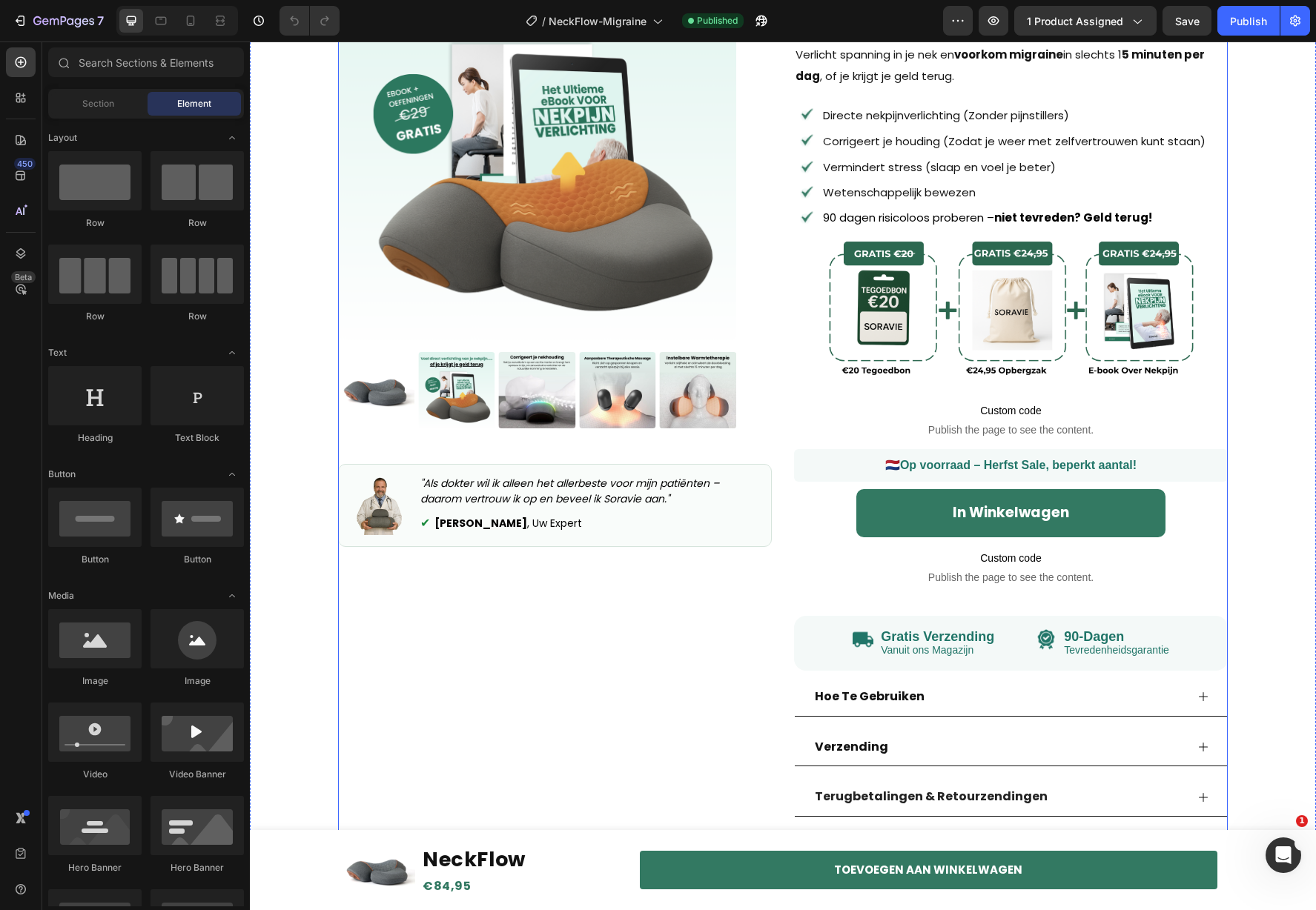
scroll to position [633, 0]
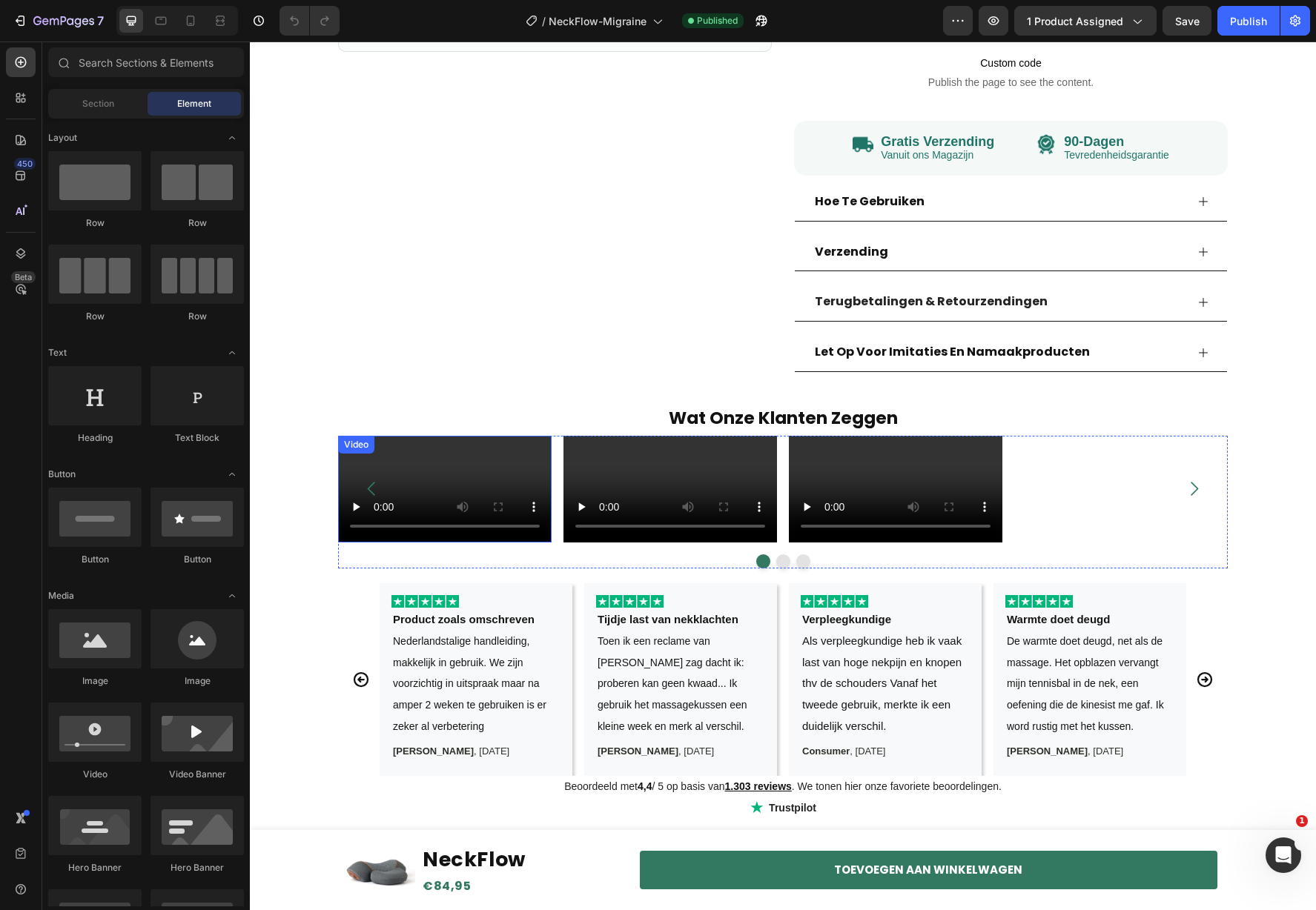
click at [452, 533] on video at bounding box center [445, 489] width 213 height 107
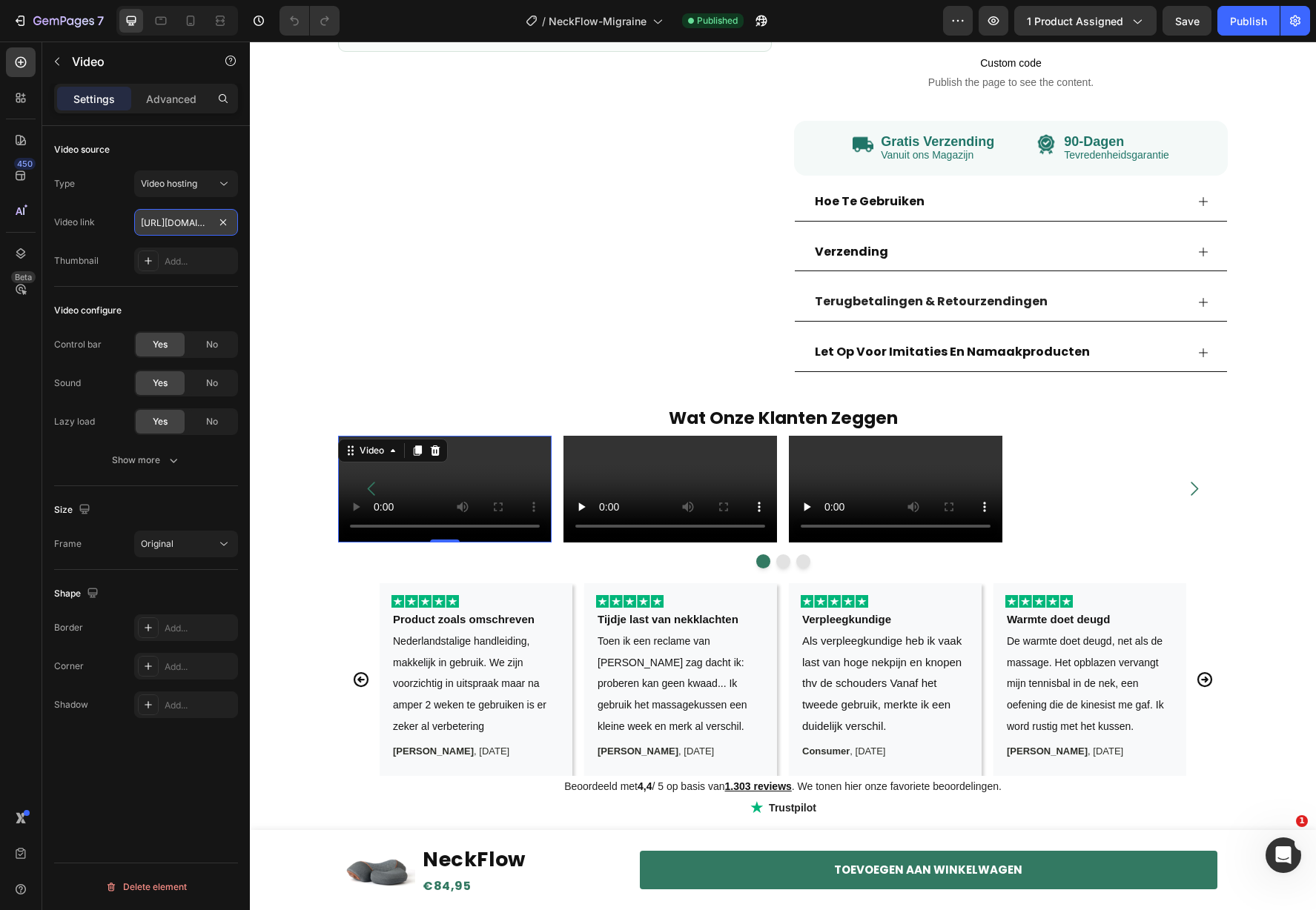
click at [165, 215] on input "[URL][DOMAIN_NAME]" at bounding box center [187, 222] width 104 height 27
type input "[URL][DOMAIN_NAME]"
click at [1233, 22] on div "Publish" at bounding box center [1248, 20] width 37 height 16
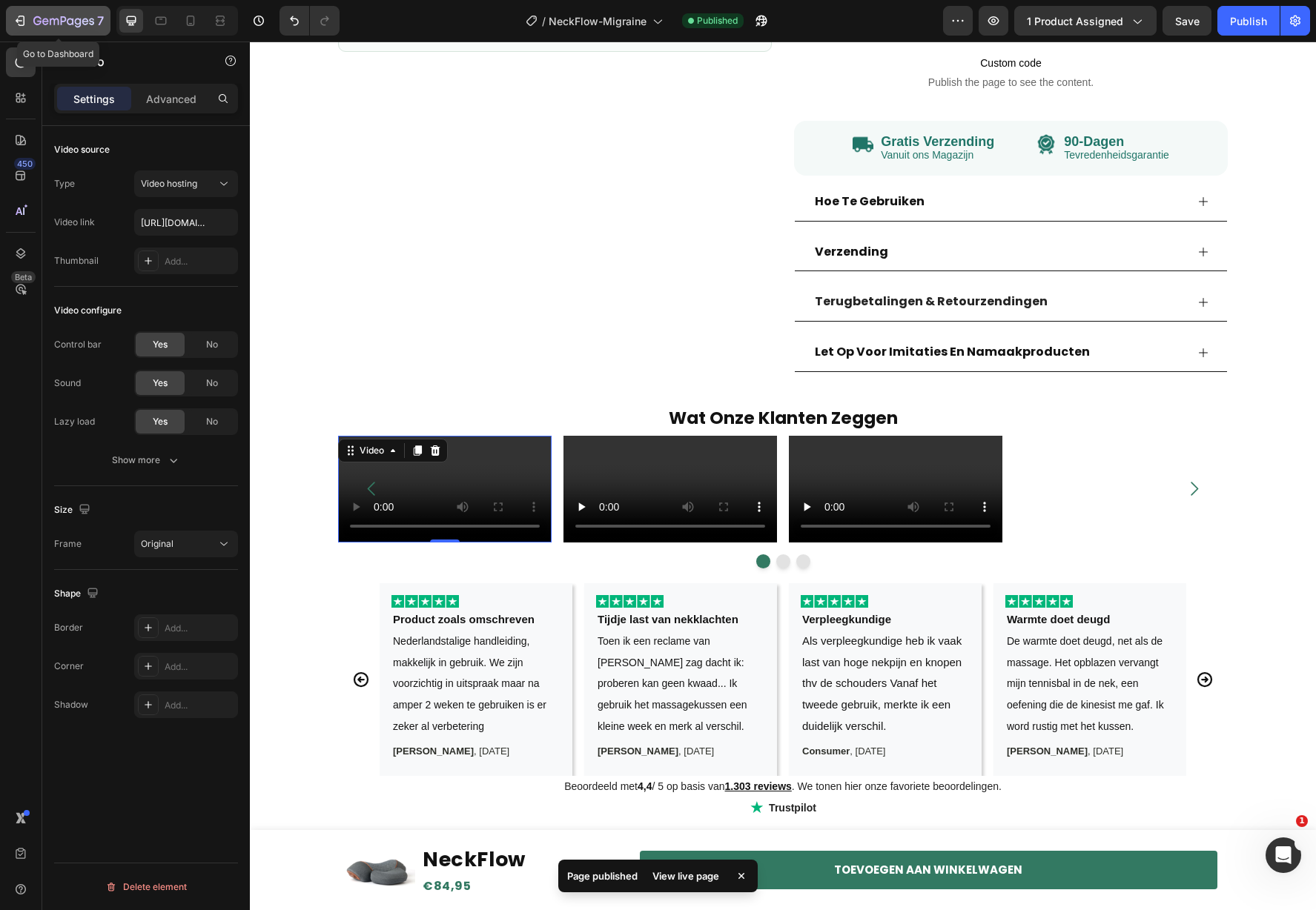
click at [35, 13] on div "7" at bounding box center [69, 20] width 71 height 18
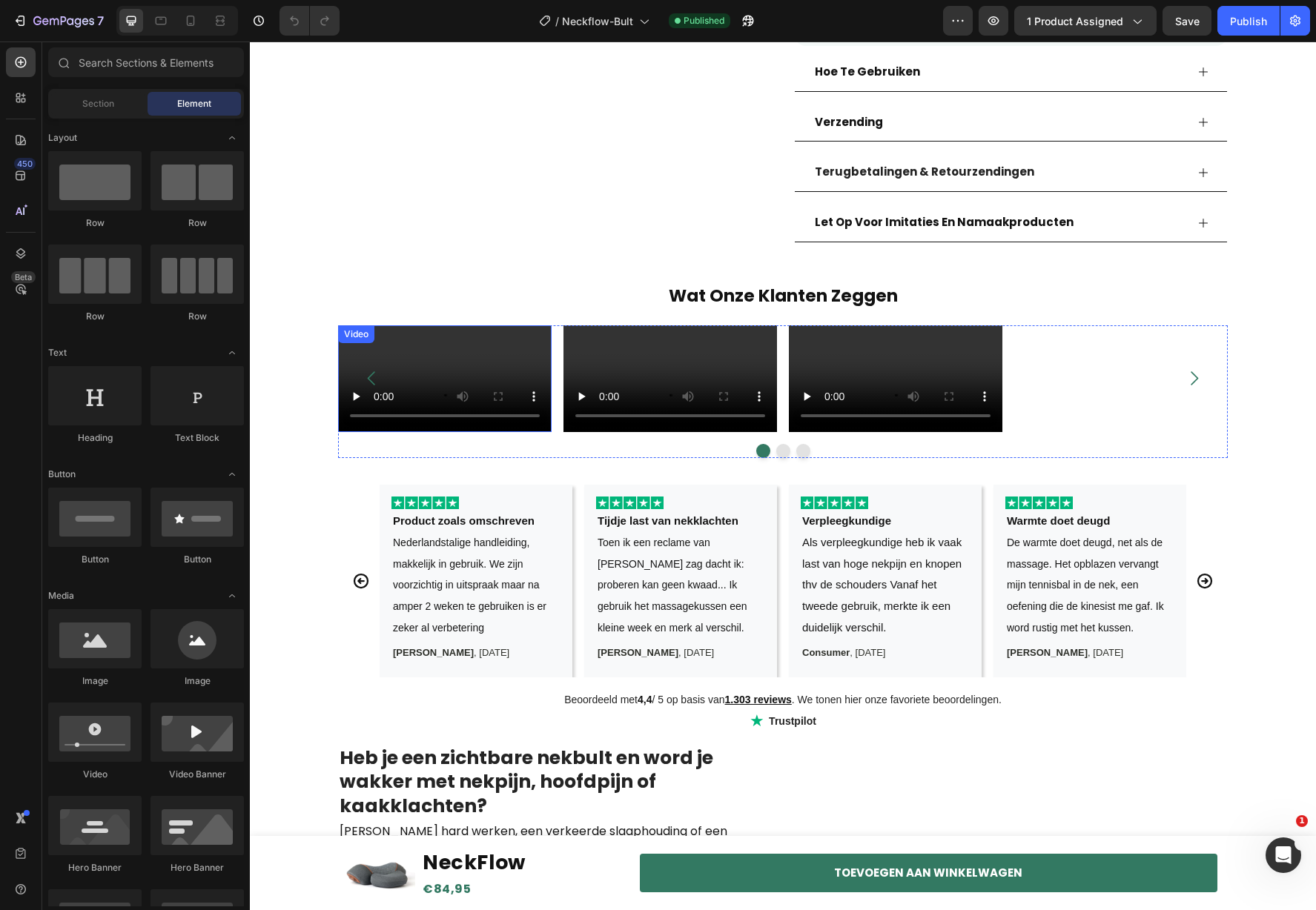
scroll to position [765, 0]
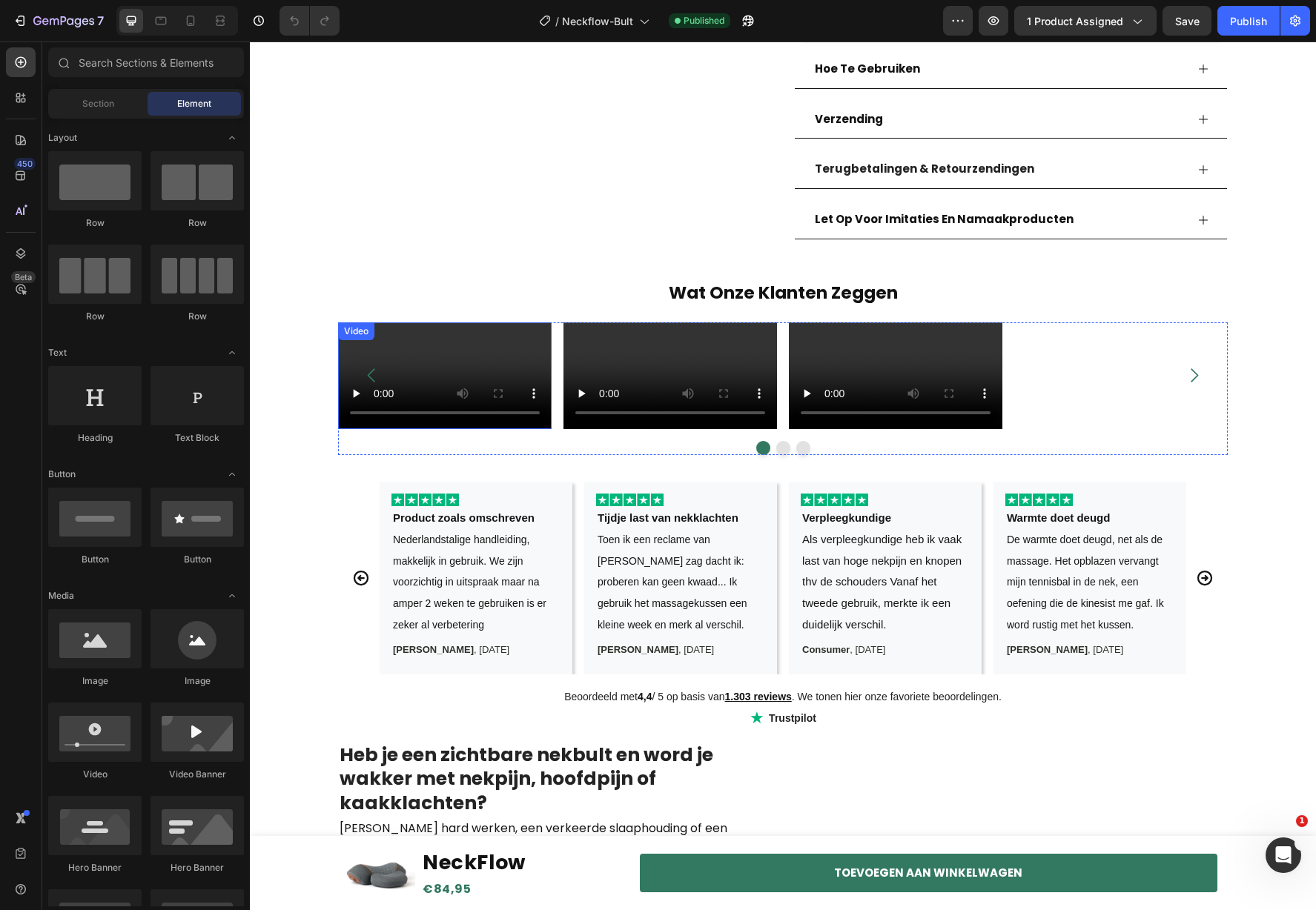
click at [461, 429] on video at bounding box center [445, 376] width 213 height 107
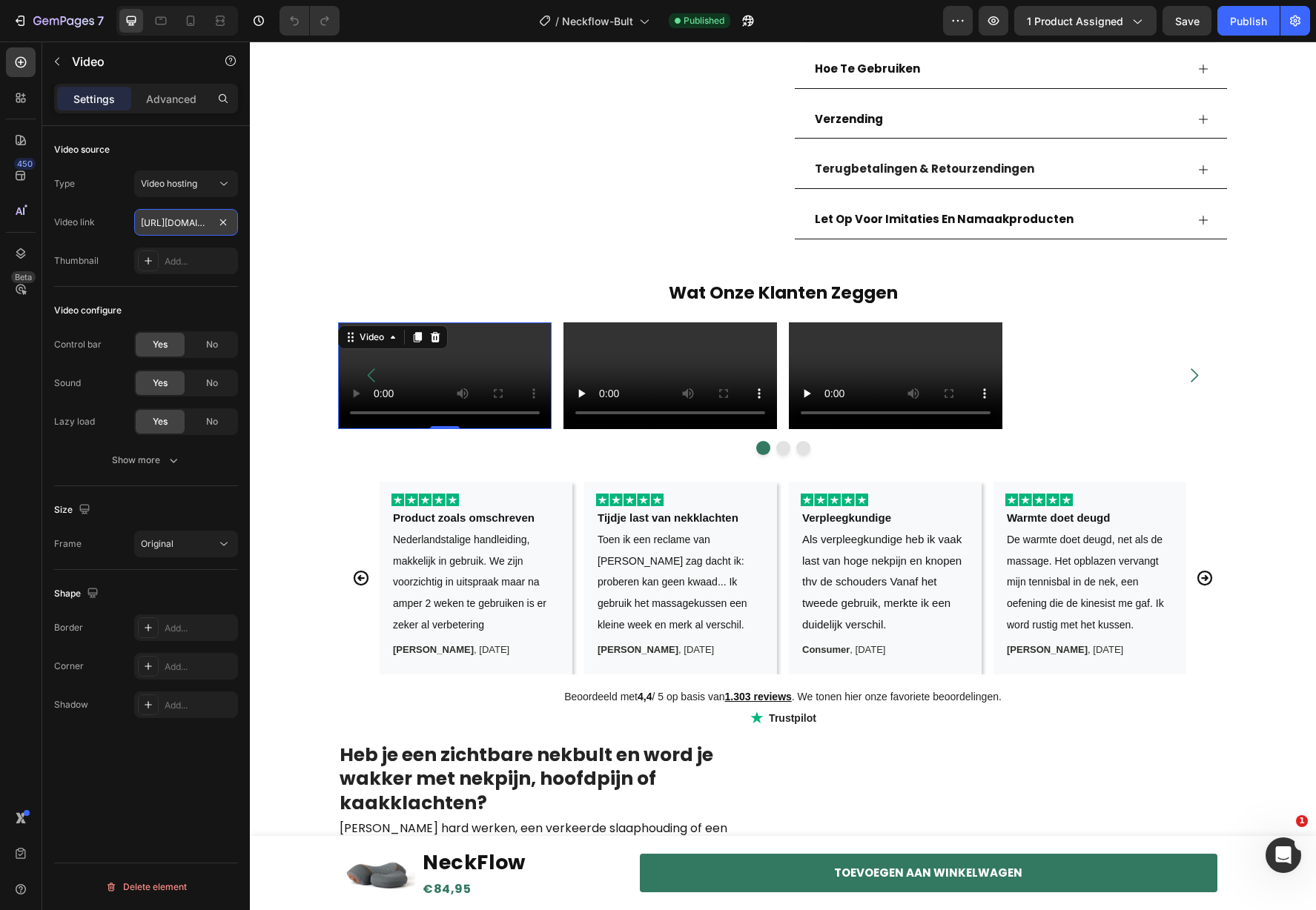
click at [161, 224] on input "[URL][DOMAIN_NAME]" at bounding box center [187, 222] width 104 height 27
paste input "92742bf1e48484bb6d4ae0c91ebb1b9"
type input "[URL][DOMAIN_NAME]"
click at [1245, 22] on div "Publish" at bounding box center [1248, 20] width 37 height 16
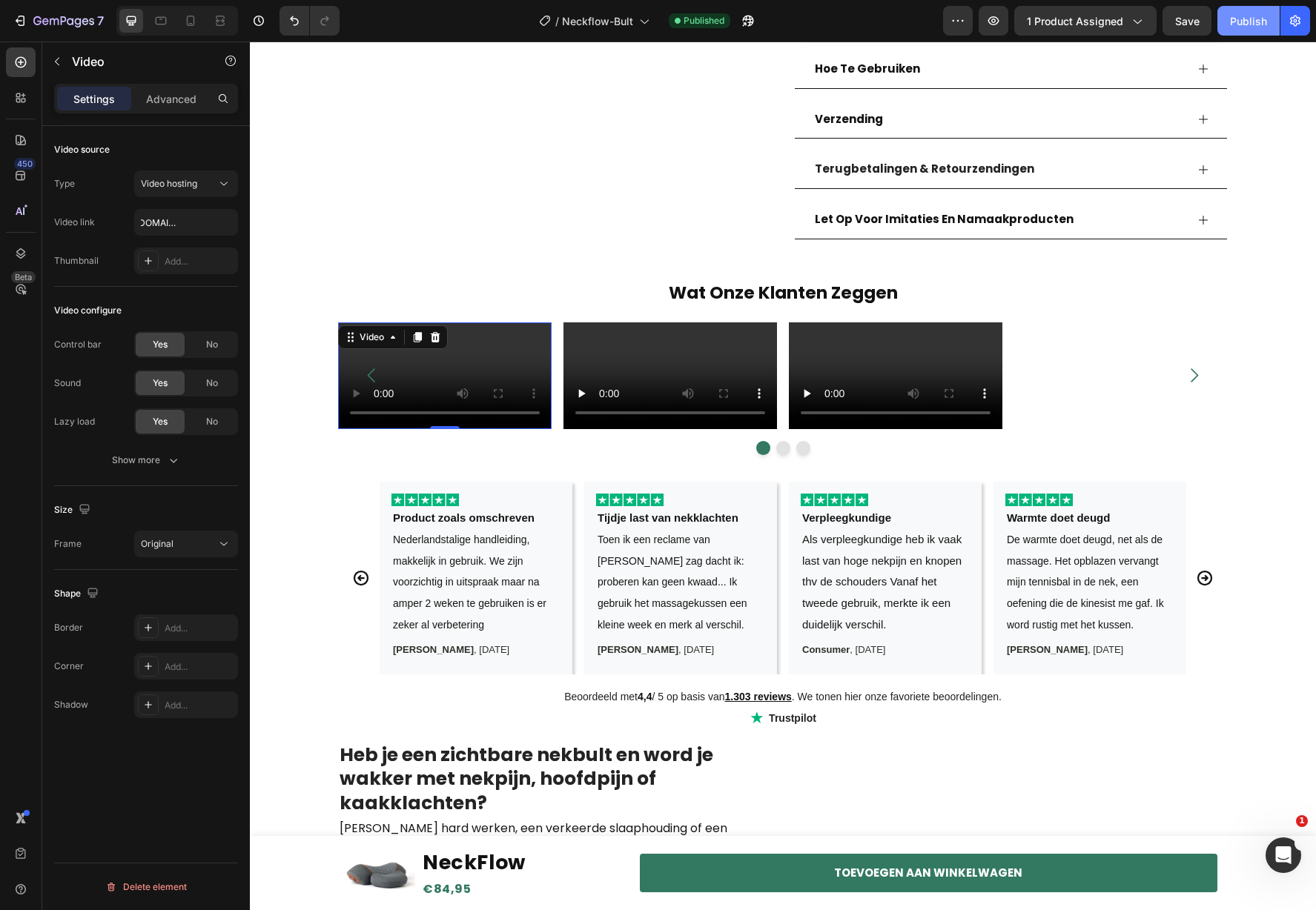
scroll to position [0, 0]
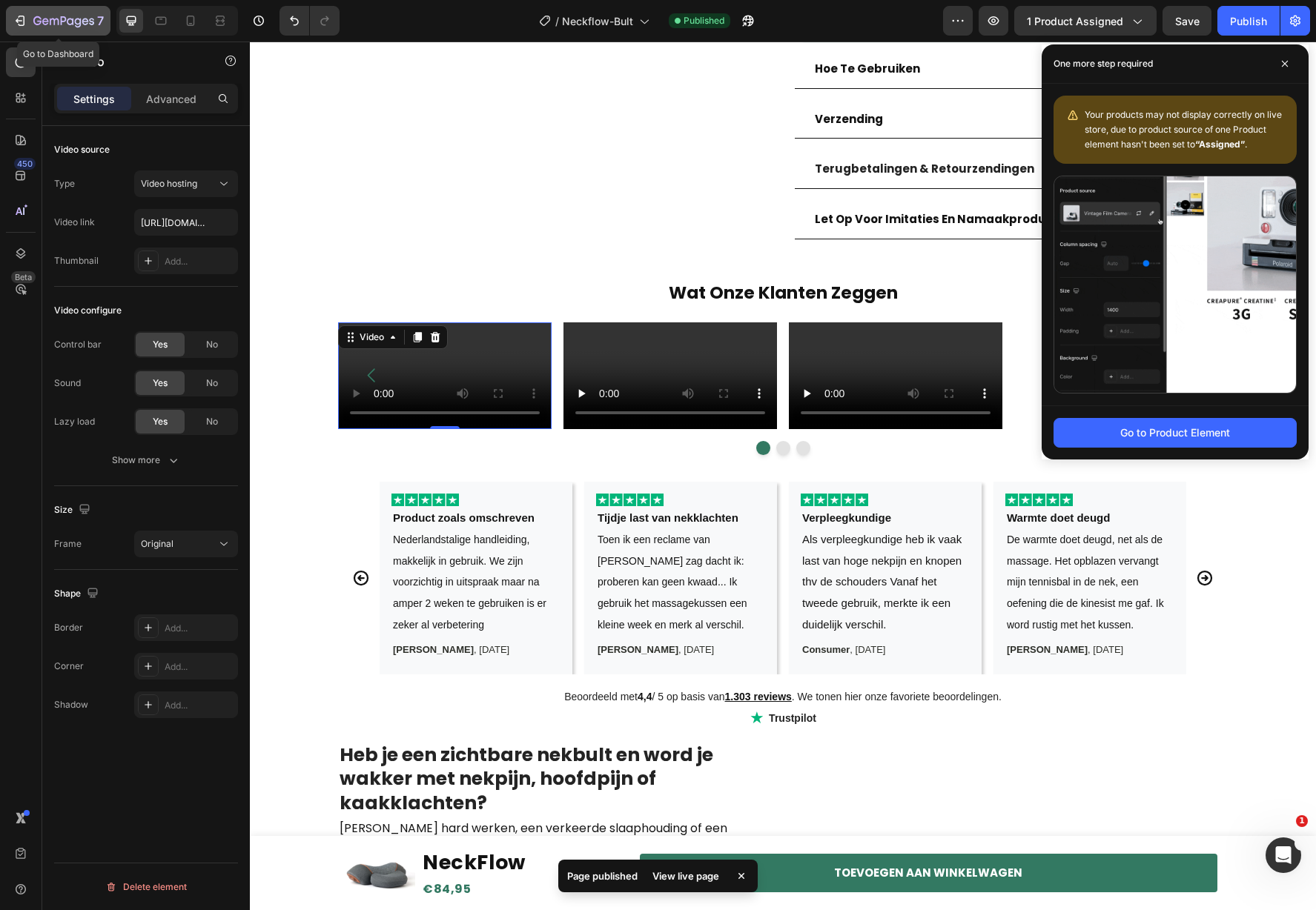
click at [26, 20] on icon "button" at bounding box center [20, 20] width 15 height 15
